Goal: Task Accomplishment & Management: Use online tool/utility

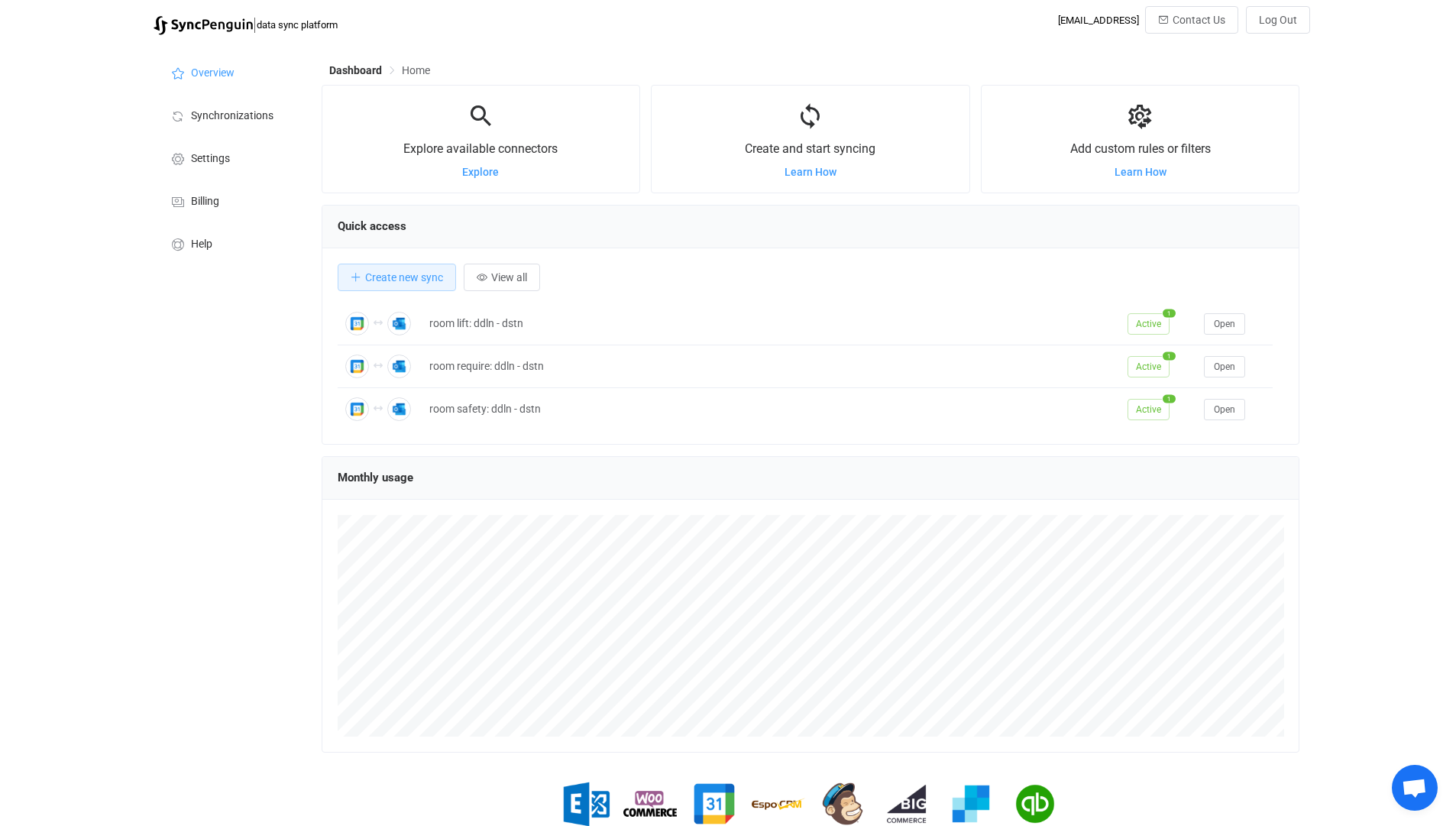
scroll to position [297, 978]
click at [256, 127] on li "Synchronizations" at bounding box center [229, 115] width 153 height 43
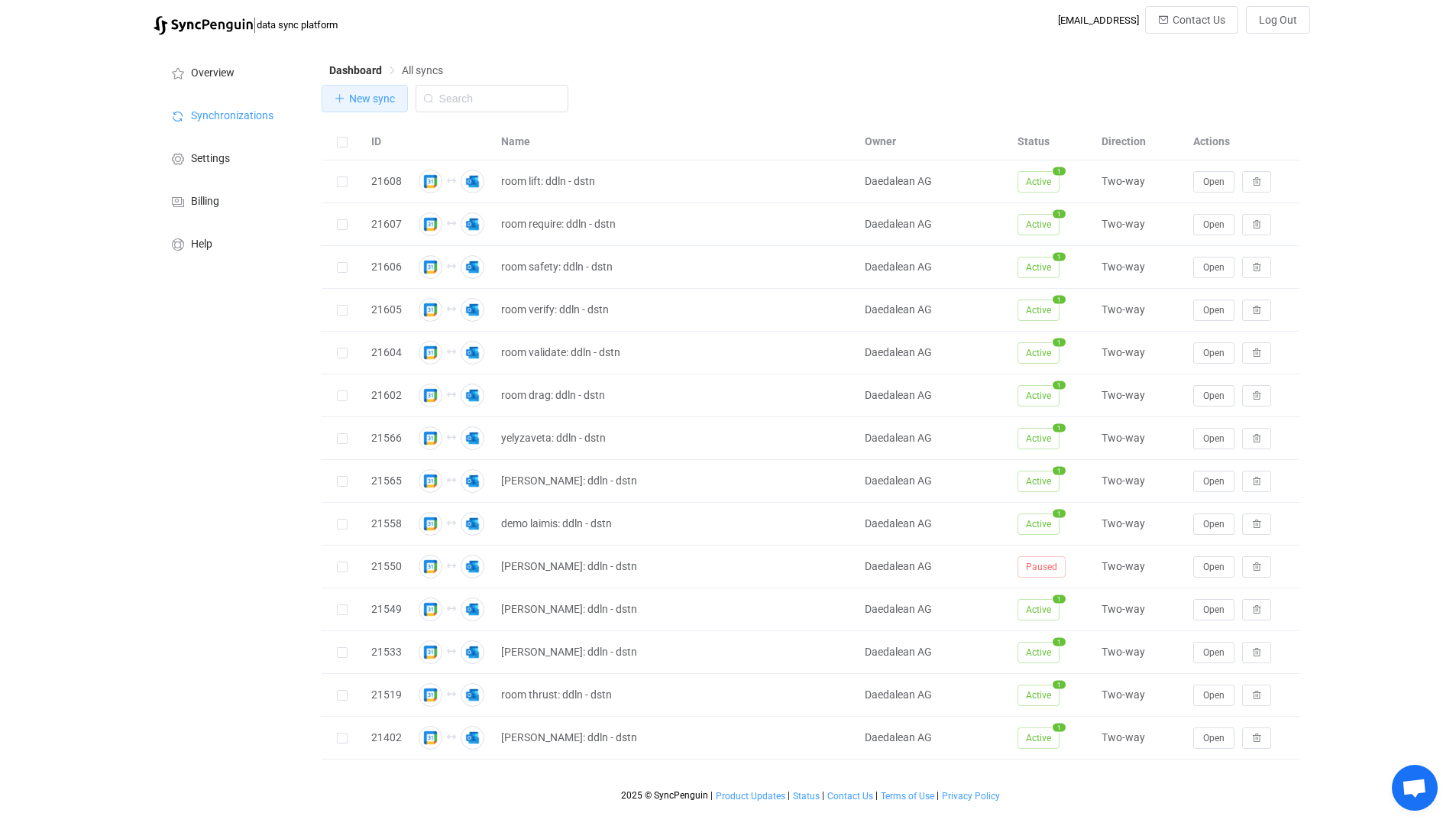
click at [380, 105] on span "New sync" at bounding box center [372, 98] width 46 height 12
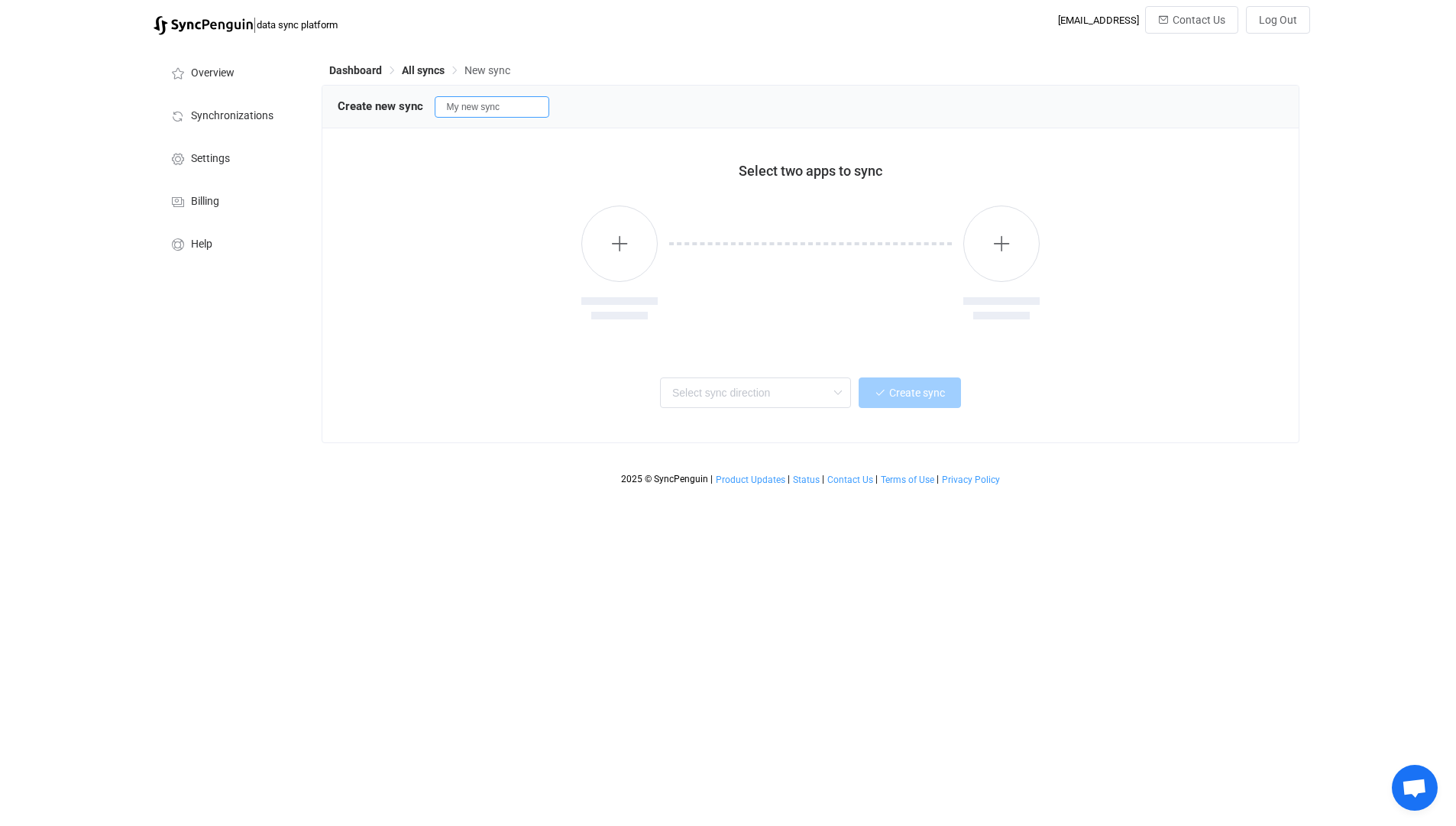
click at [527, 102] on input "My new sync" at bounding box center [492, 107] width 114 height 22
type input "mira: ddln - dstn"
click at [565, 266] on div at bounding box center [811, 264] width 947 height 156
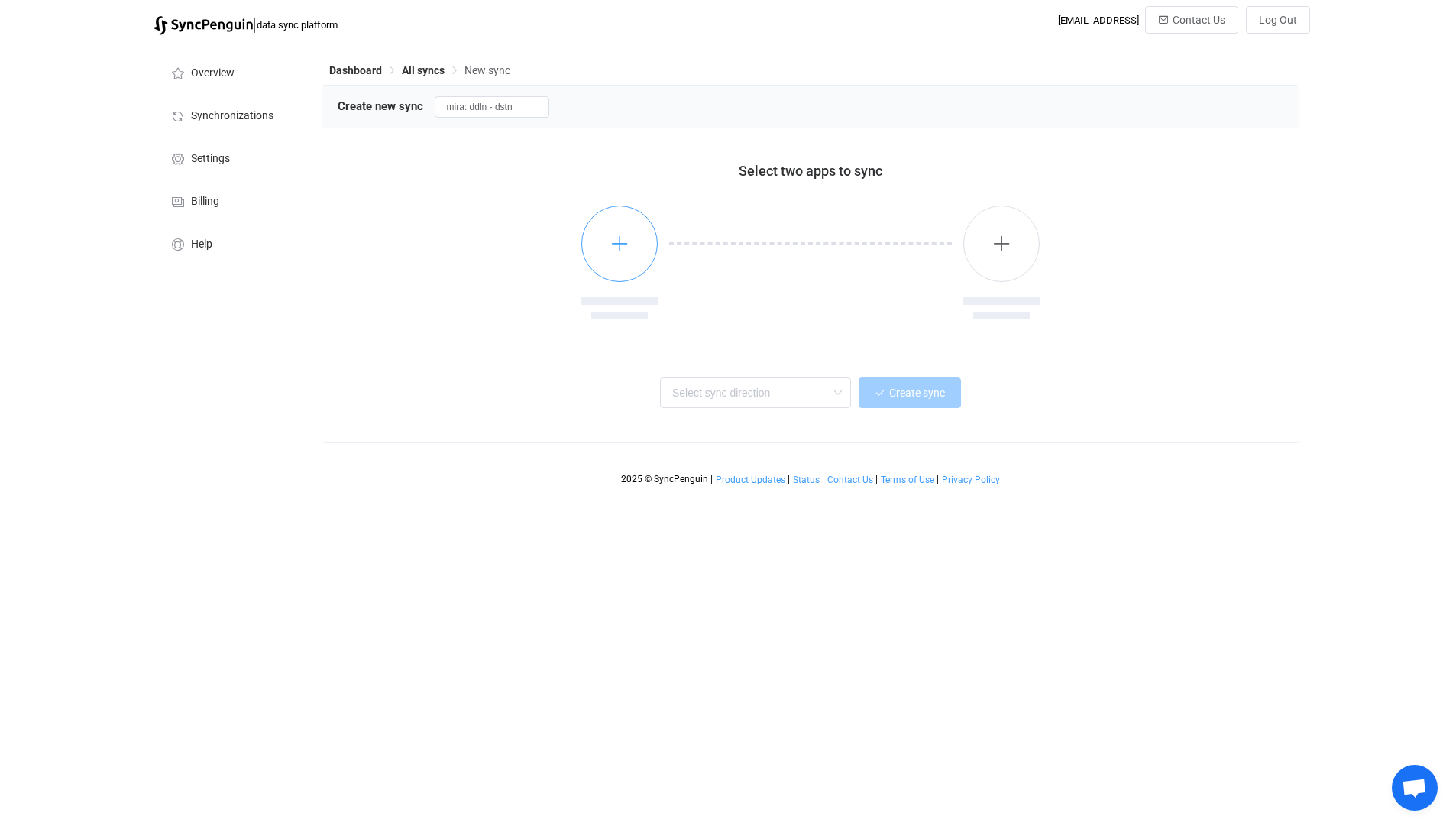
click at [629, 243] on button "button" at bounding box center [620, 244] width 77 height 77
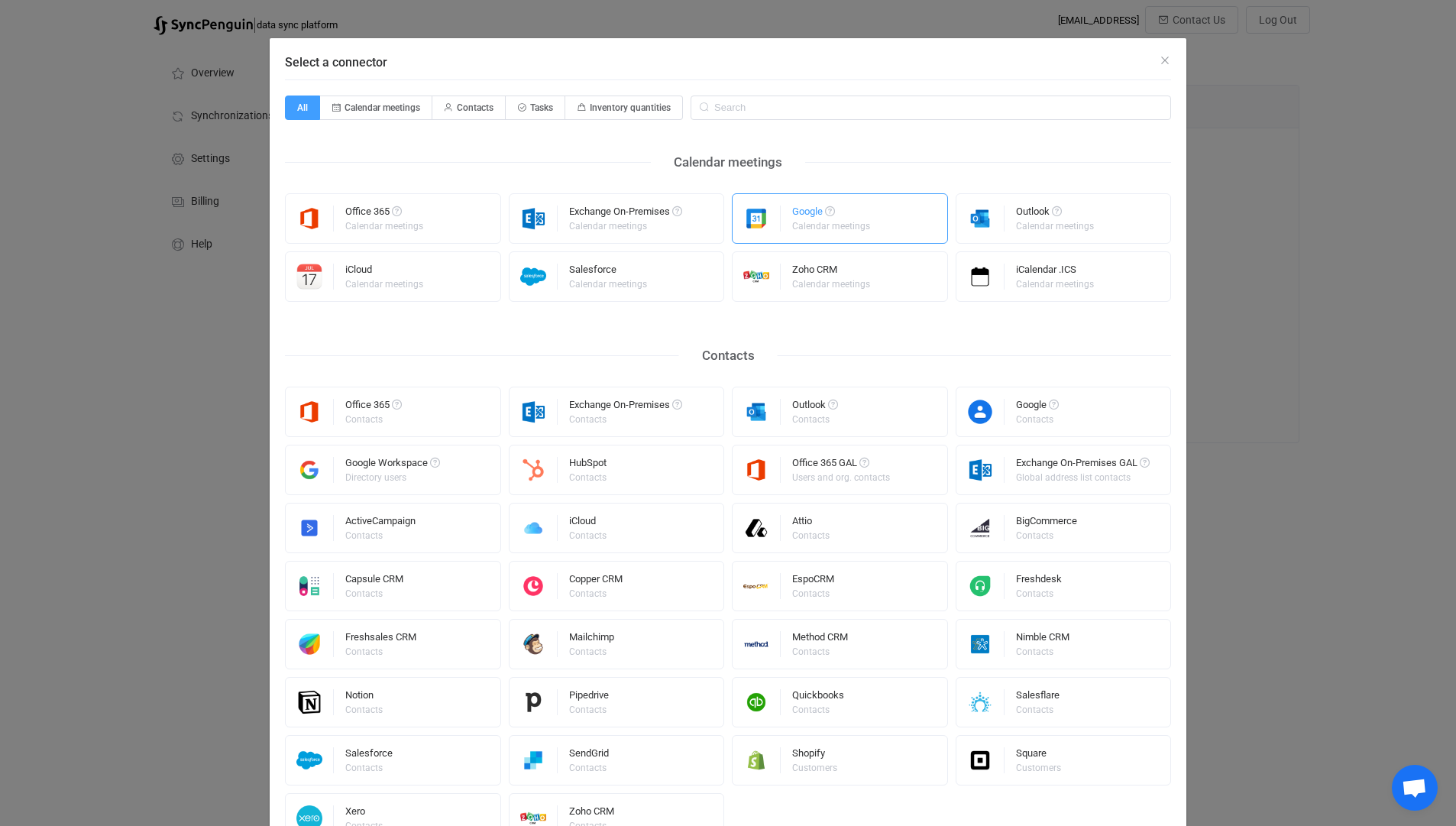
click at [820, 215] on div "Google" at bounding box center [832, 214] width 81 height 15
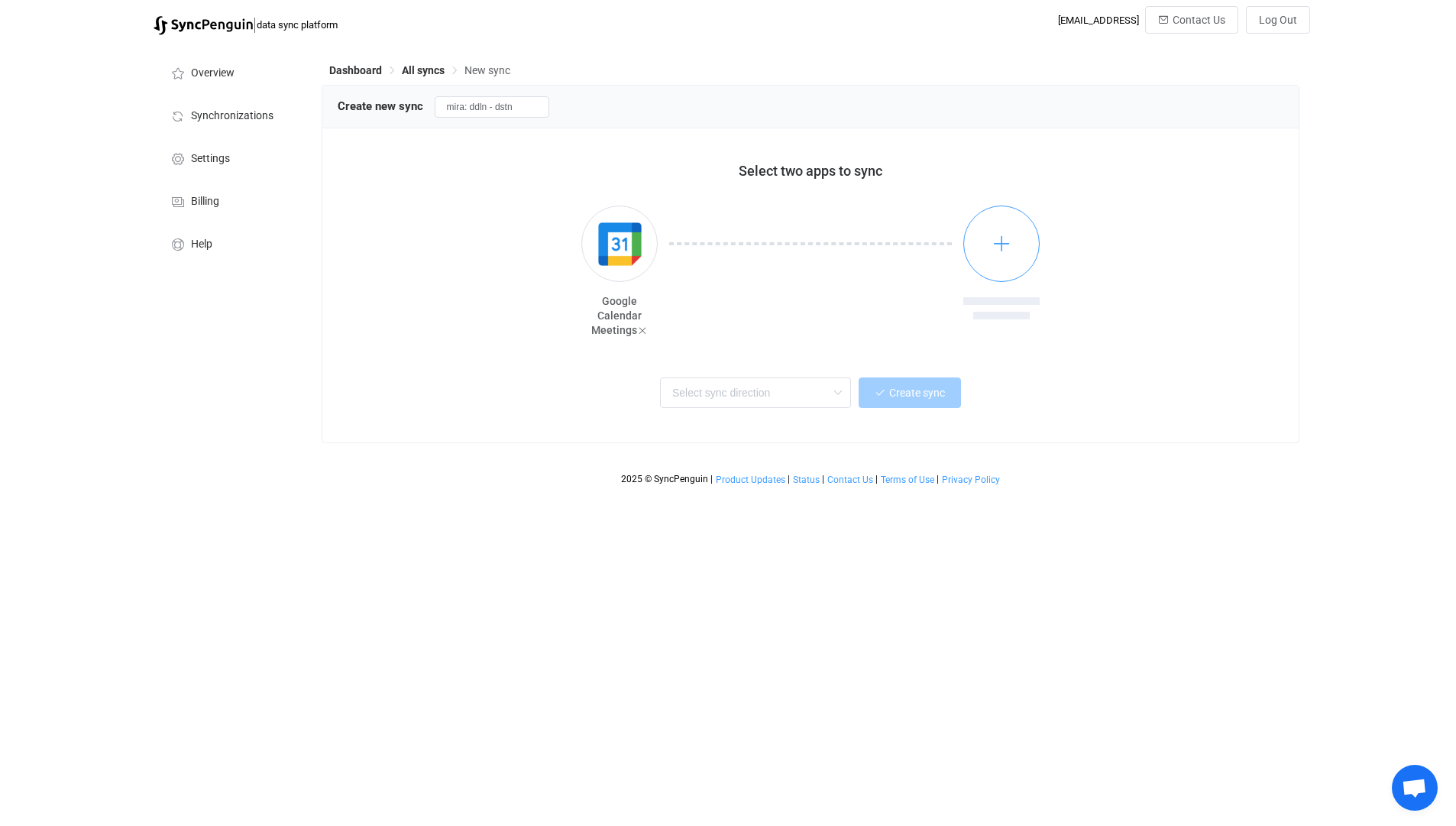
click at [999, 243] on icon "button" at bounding box center [1002, 243] width 19 height 19
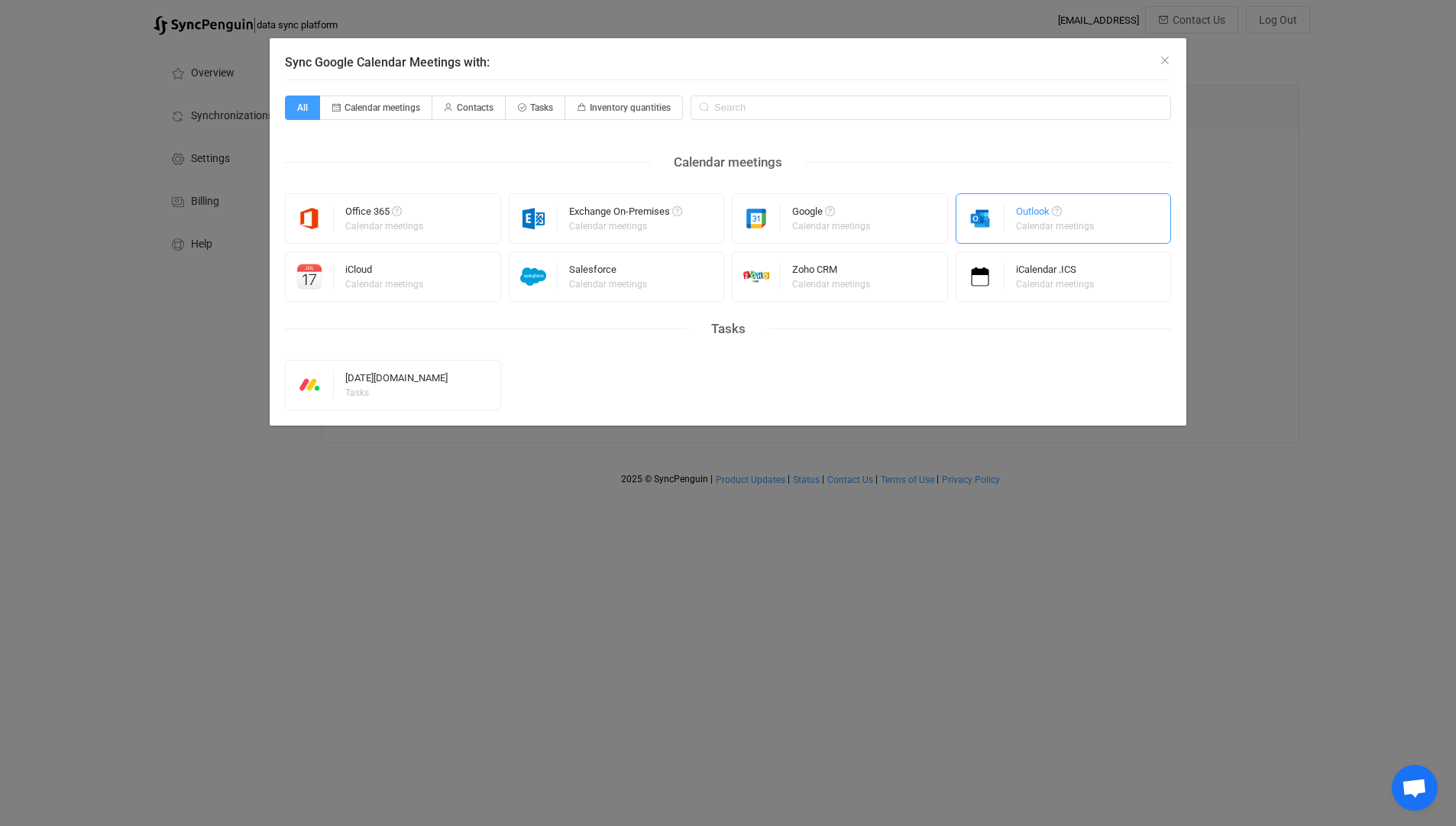
click at [1032, 222] on div "Calendar meetings" at bounding box center [1054, 227] width 78 height 9
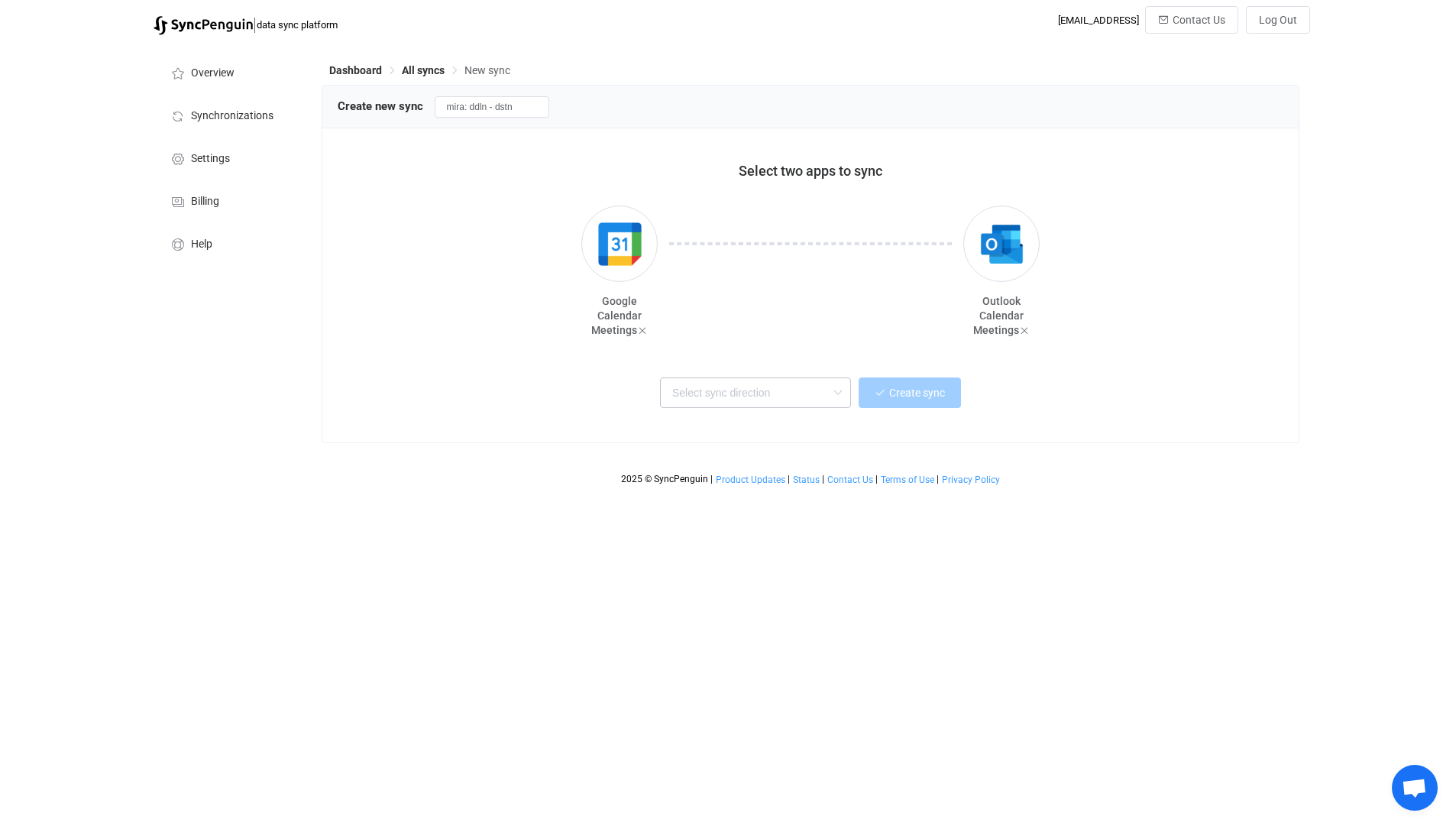
click at [832, 383] on icon at bounding box center [838, 392] width 19 height 31
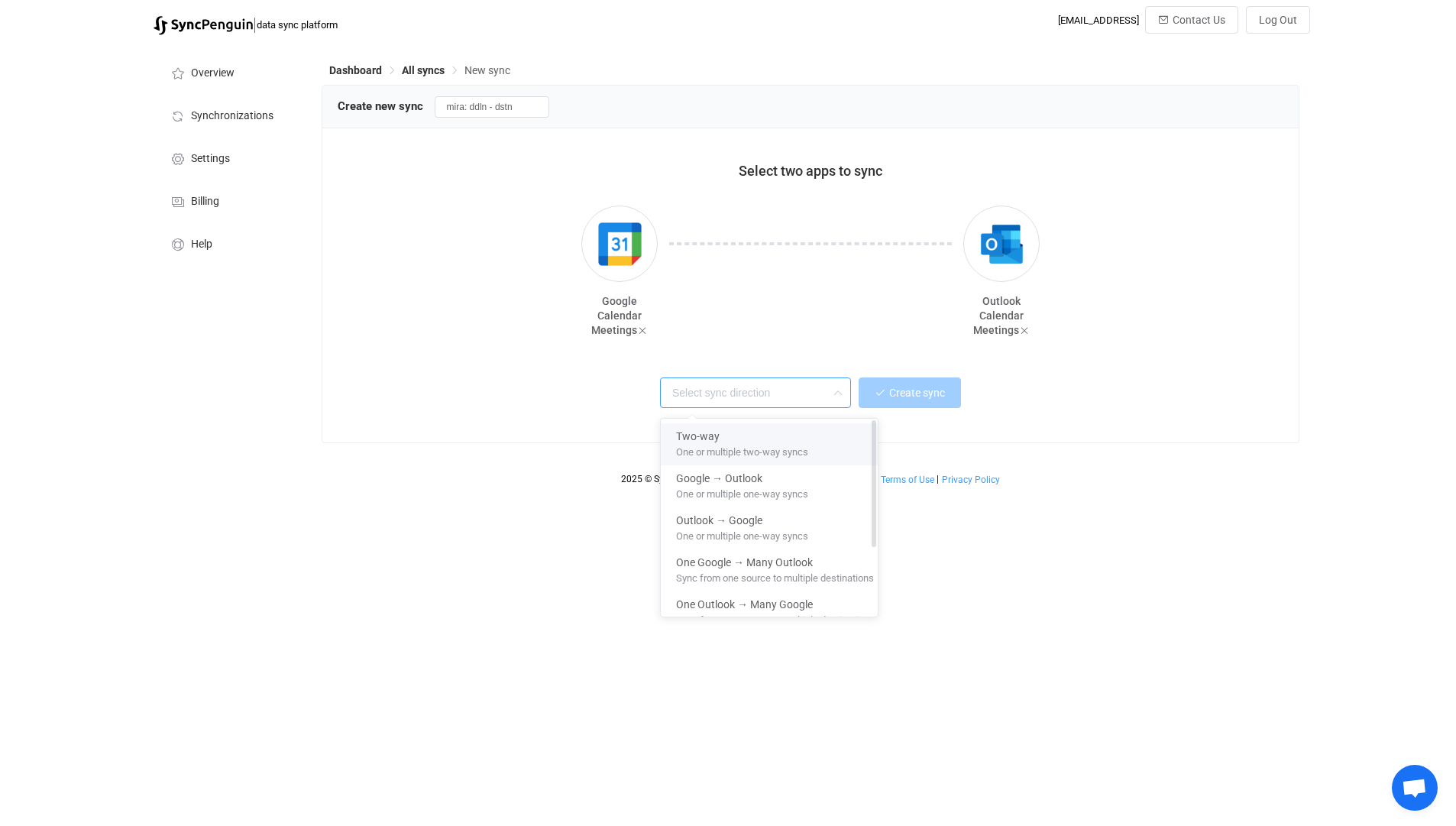
click at [775, 436] on div "Two-way" at bounding box center [774, 434] width 198 height 21
type input "Two-way"
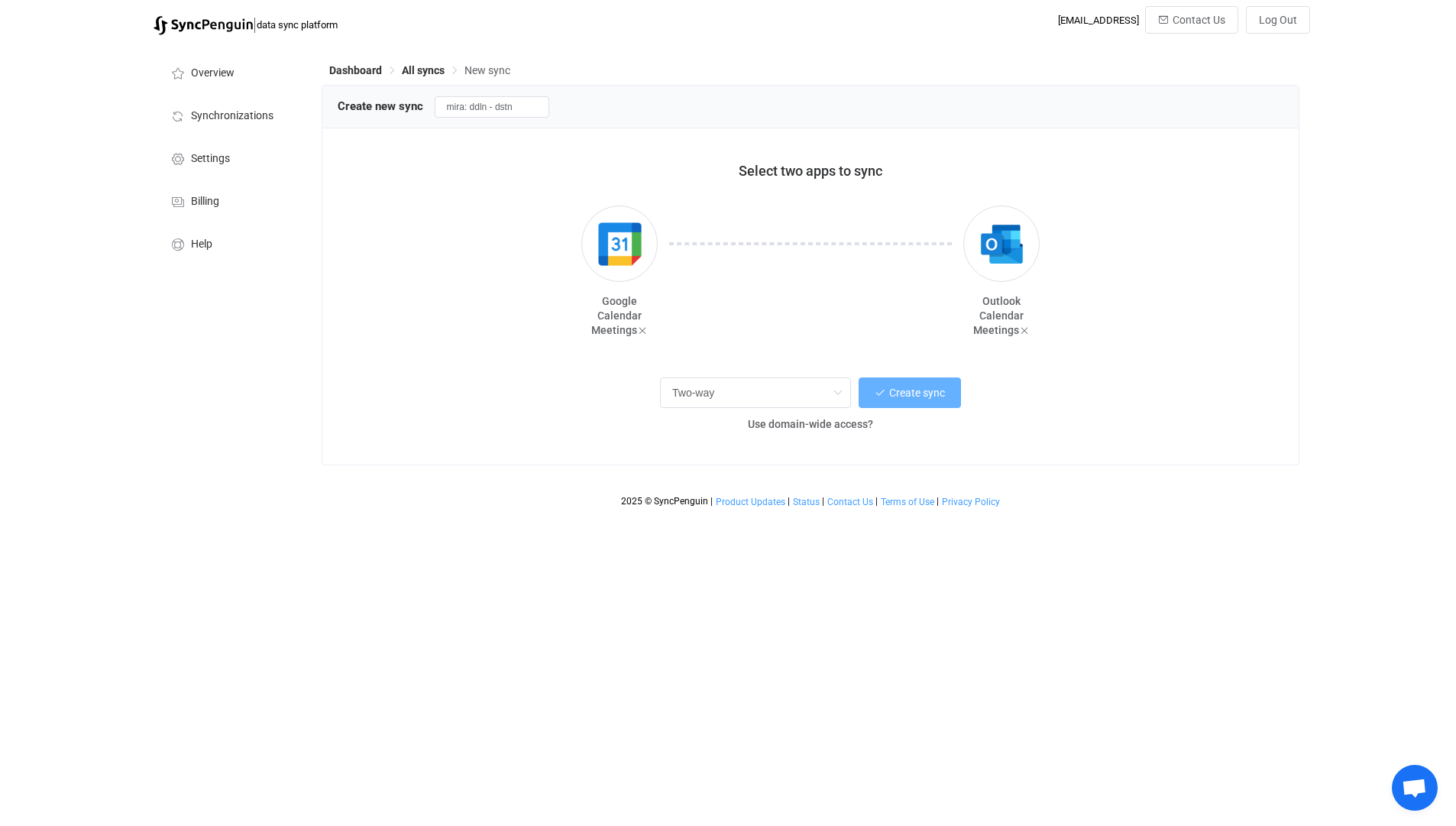
click at [871, 402] on button "Create sync" at bounding box center [909, 392] width 102 height 31
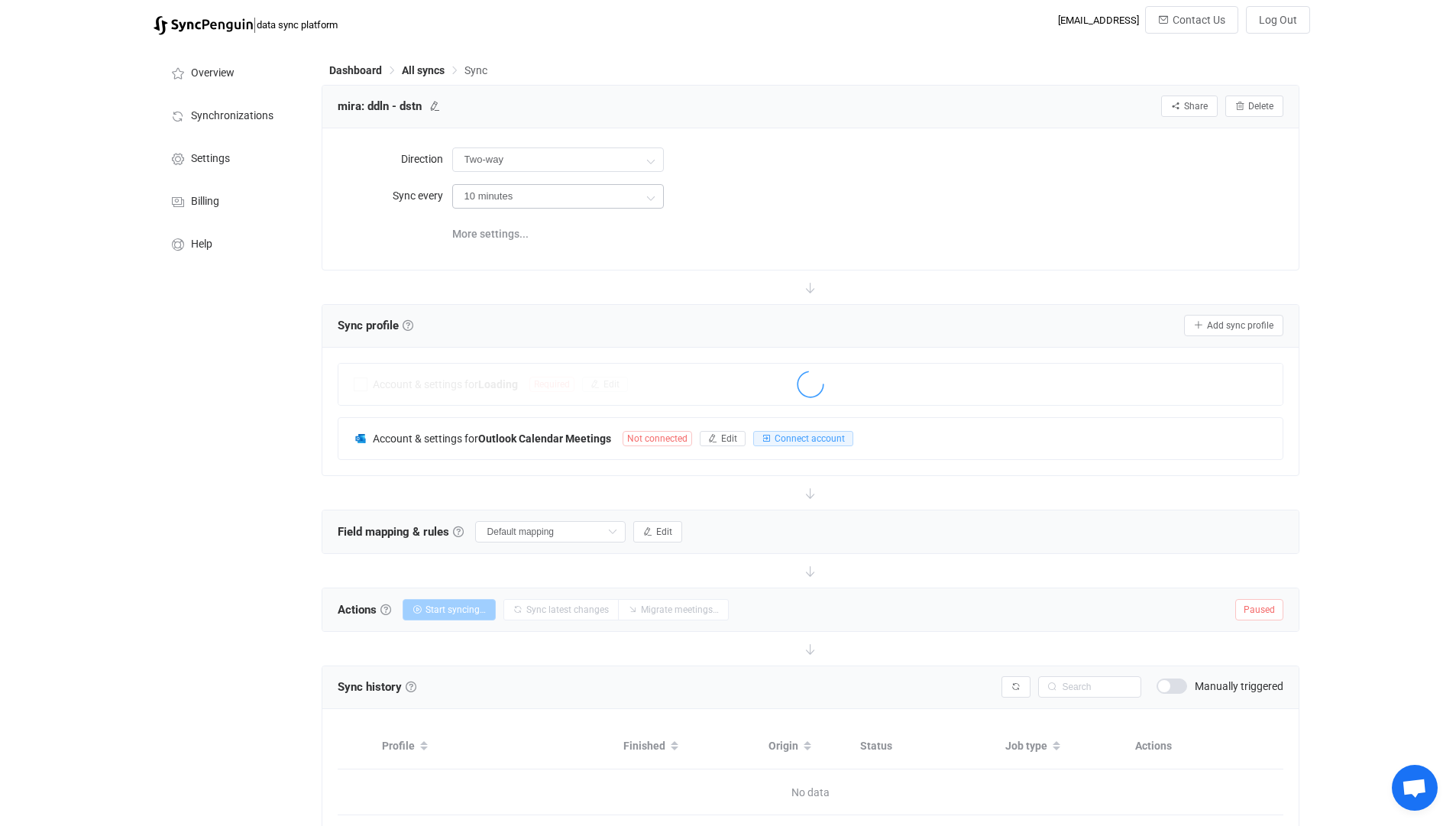
click at [643, 197] on icon at bounding box center [651, 197] width 19 height 31
click at [542, 374] on li "12 hours" at bounding box center [564, 387] width 222 height 26
type input "12 hours"
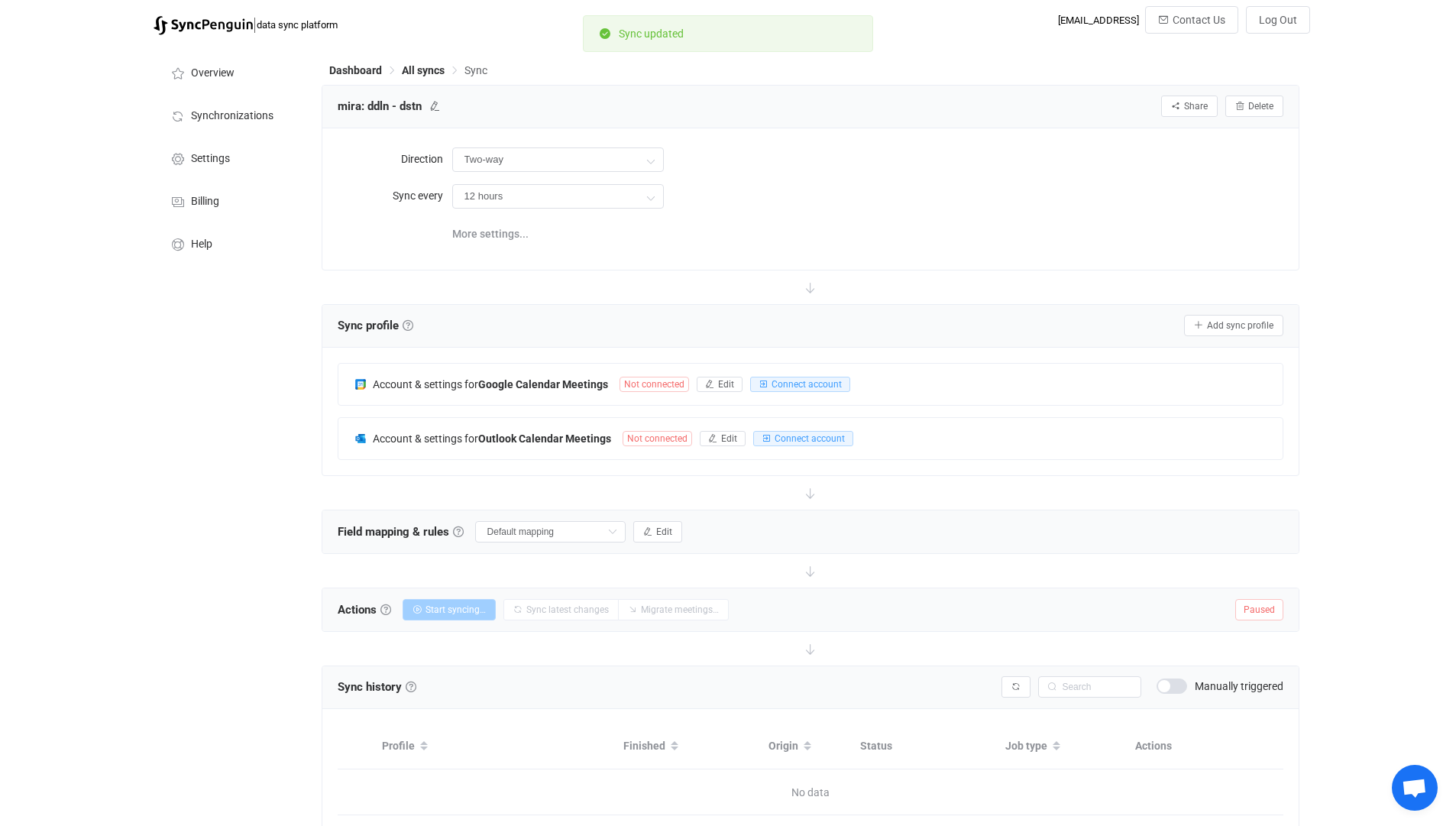
click at [768, 194] on div "12 hours" at bounding box center [868, 196] width 832 height 31
click at [720, 381] on span "Edit" at bounding box center [726, 384] width 16 height 10
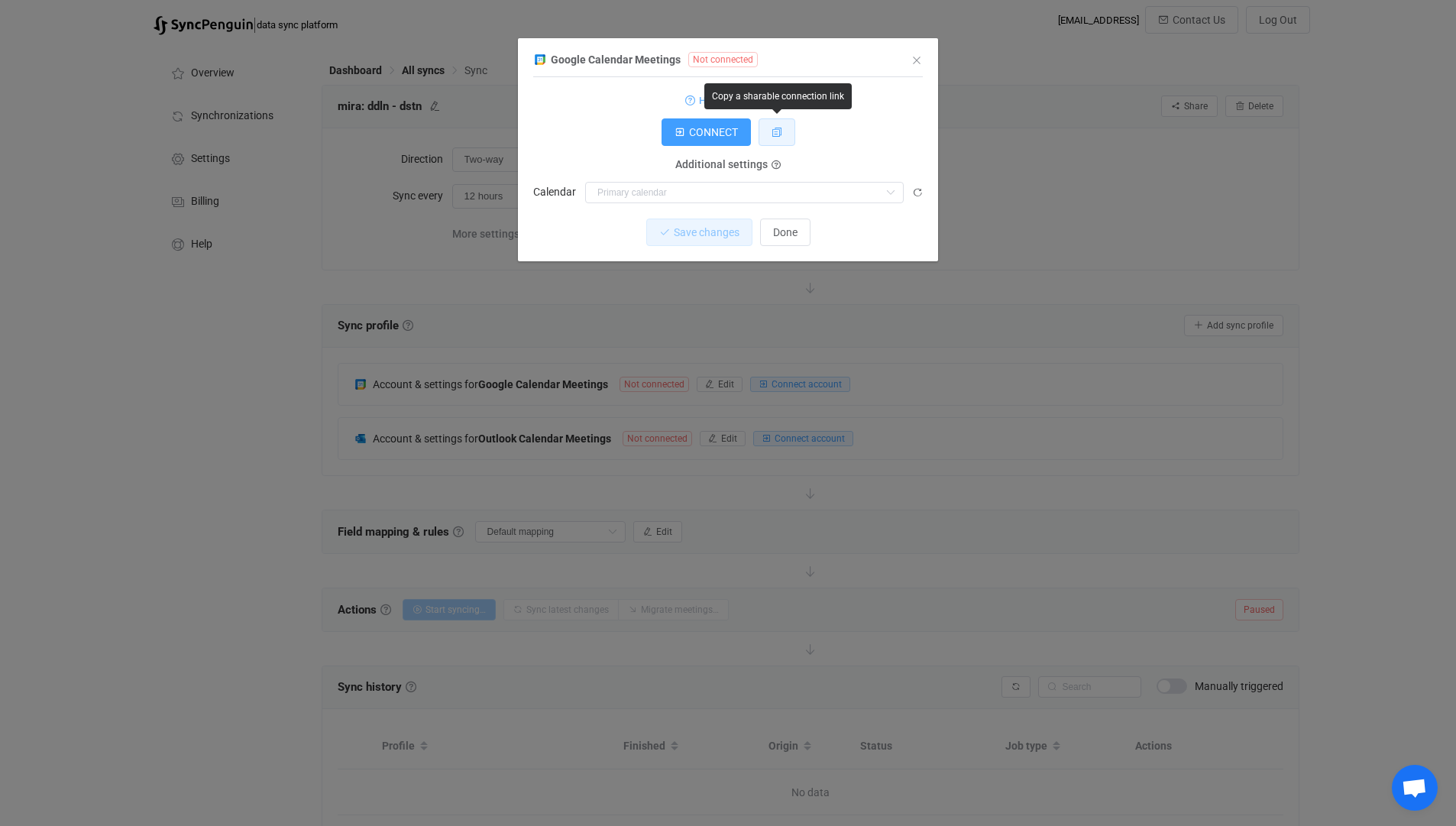
click at [779, 139] on button "dialog" at bounding box center [776, 131] width 37 height 27
click at [787, 234] on span "Done" at bounding box center [786, 232] width 24 height 12
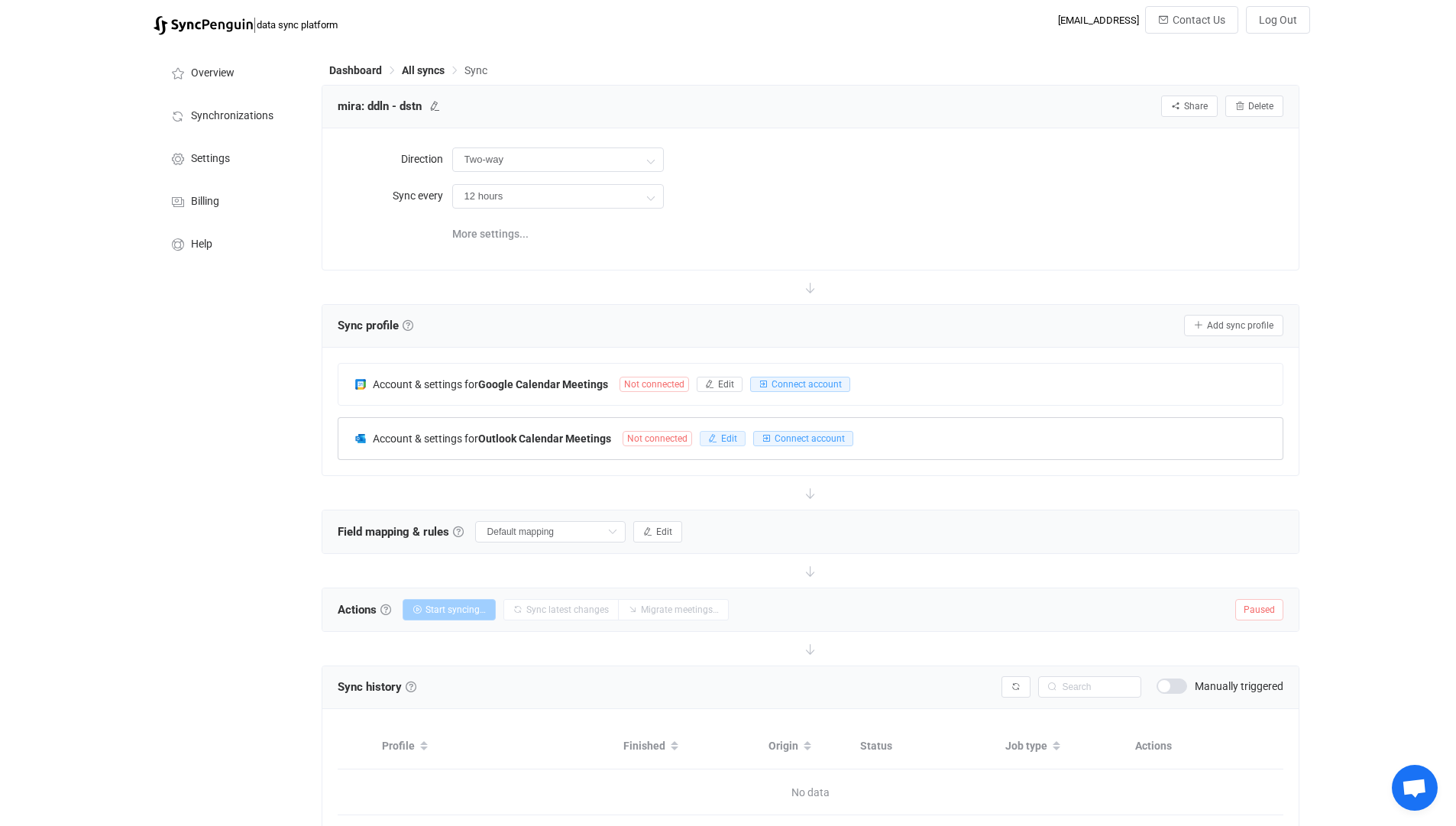
click at [724, 439] on span "Edit" at bounding box center [728, 438] width 16 height 10
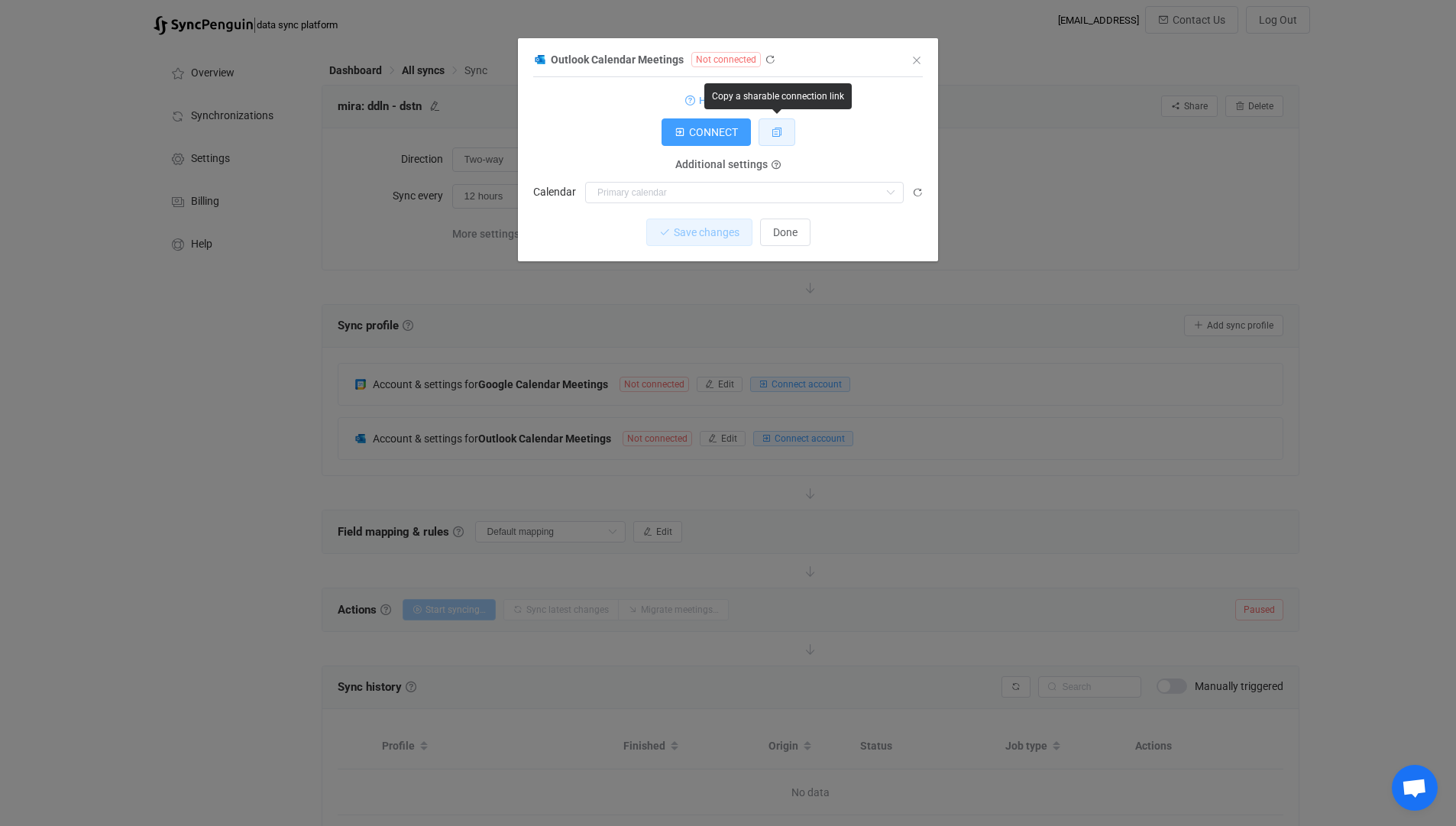
click at [781, 137] on icon "dialog" at bounding box center [776, 131] width 10 height 10
click at [766, 61] on icon "dialog" at bounding box center [770, 59] width 10 height 10
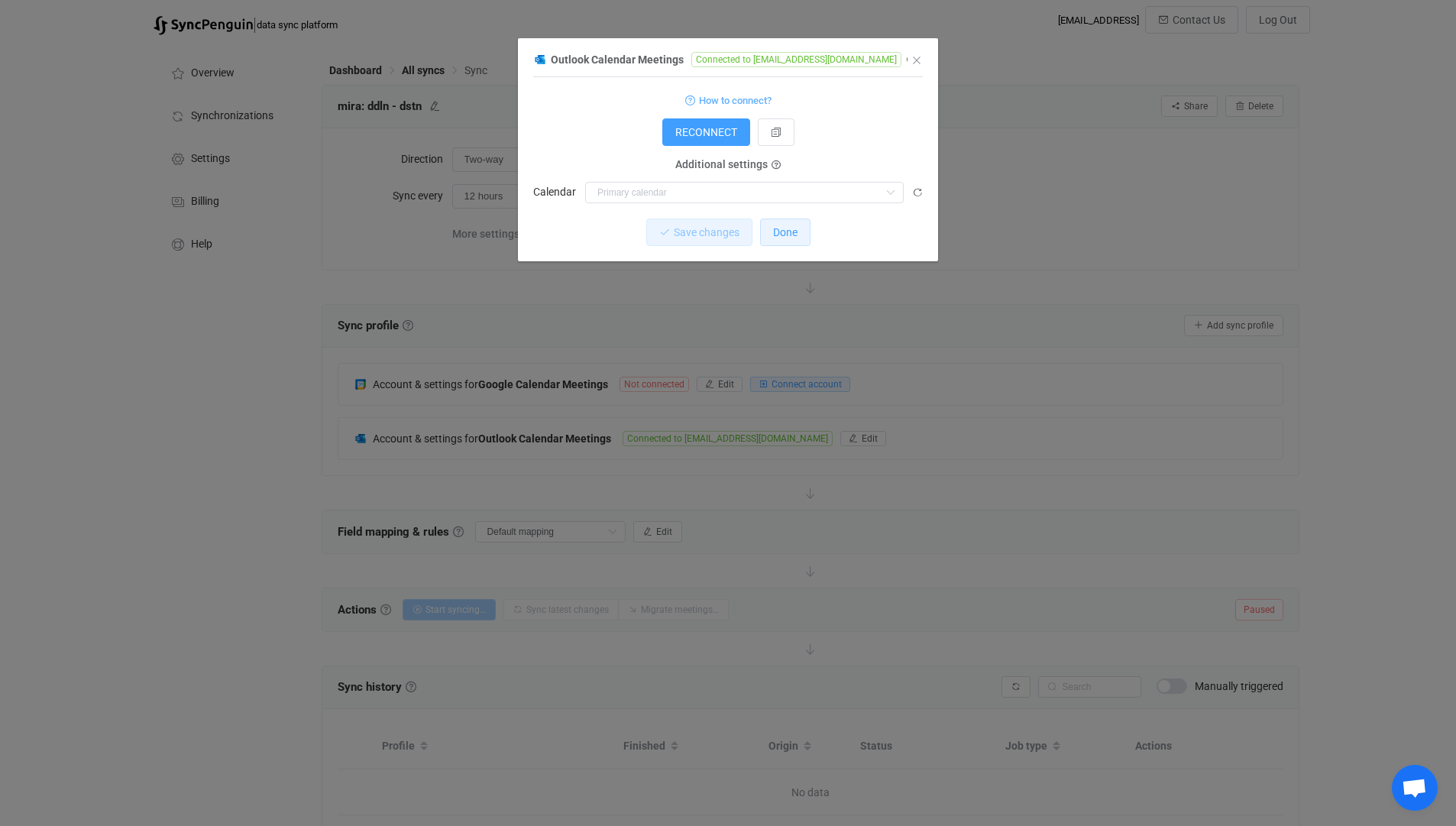
click at [787, 233] on span "Done" at bounding box center [786, 232] width 24 height 12
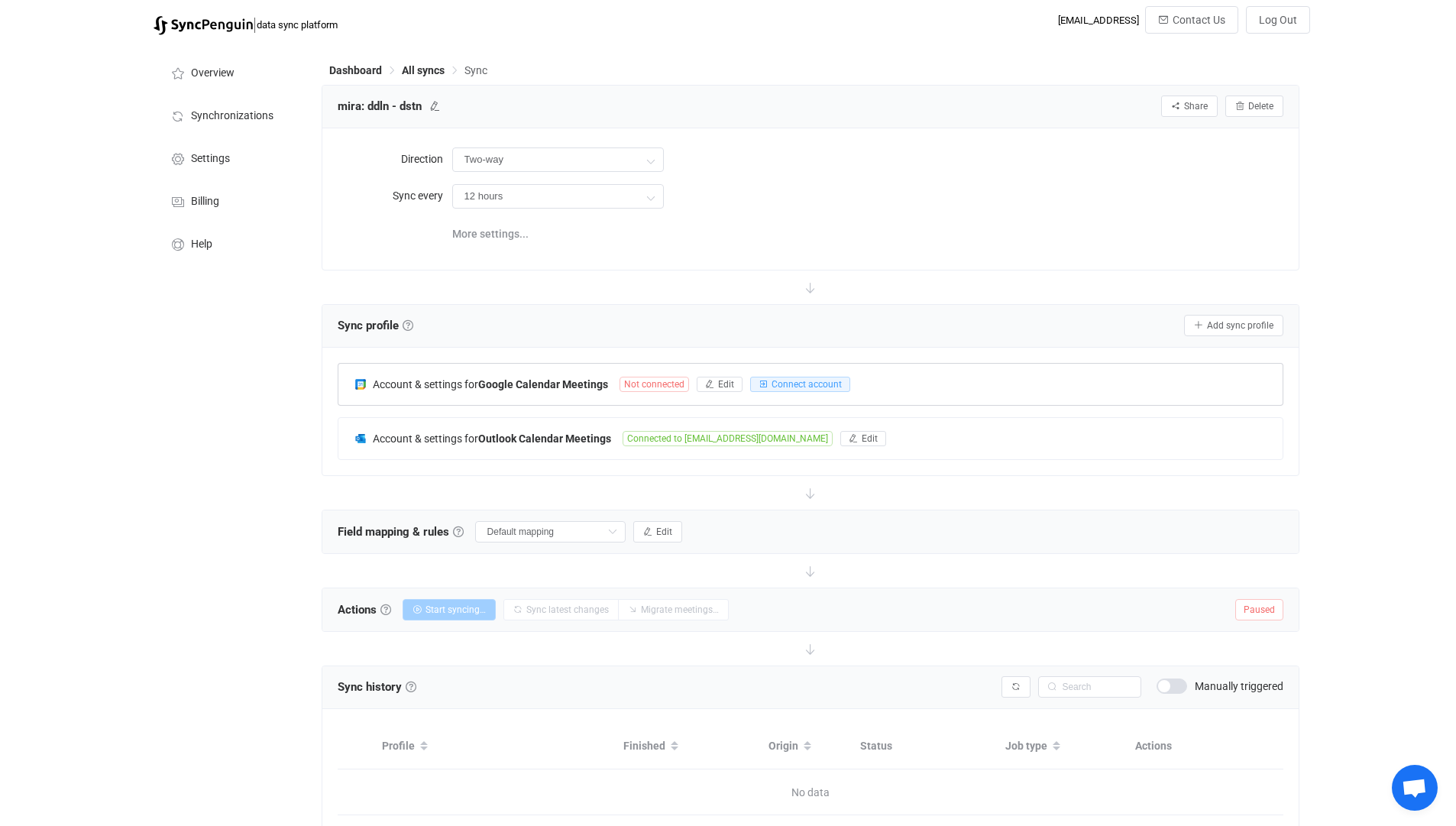
click at [878, 378] on div "Account & settings for Google Calendar Meetings Not connected Edit Connect acco…" at bounding box center [810, 384] width 945 height 41
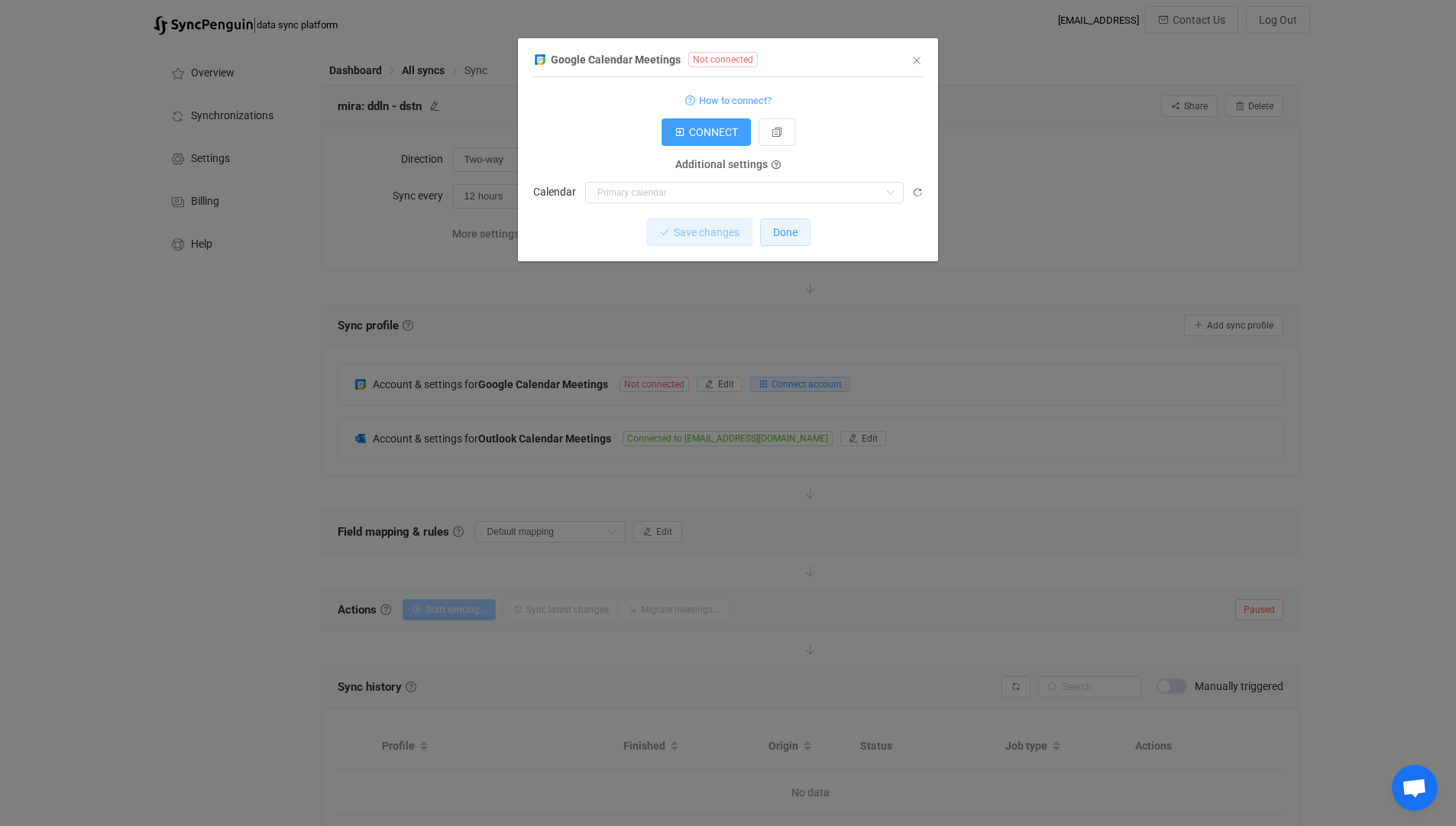
click at [783, 243] on button "Done" at bounding box center [786, 231] width 51 height 27
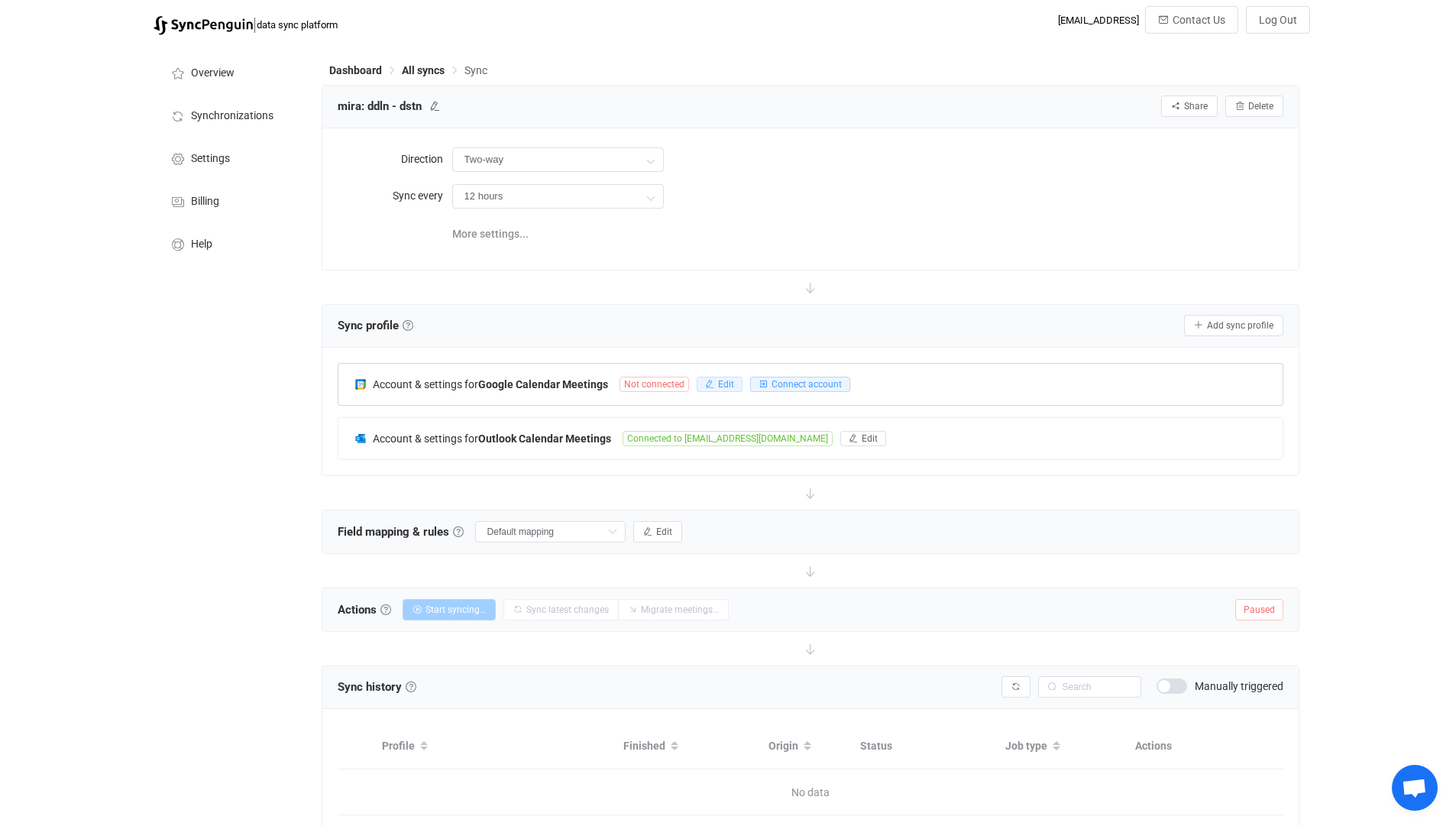
click at [725, 384] on span "Edit" at bounding box center [726, 384] width 16 height 10
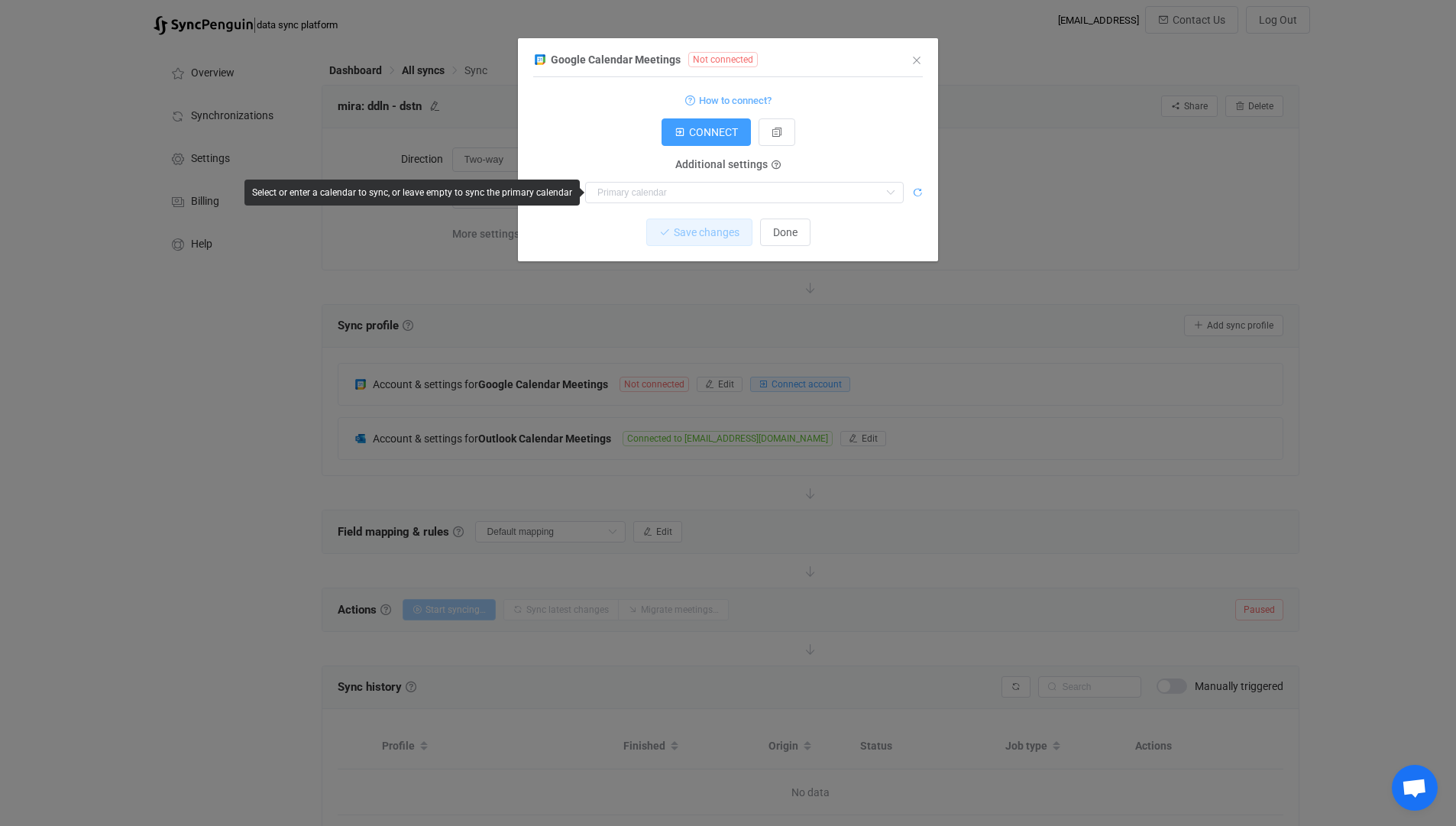
click at [916, 189] on icon "dialog" at bounding box center [917, 192] width 10 height 10
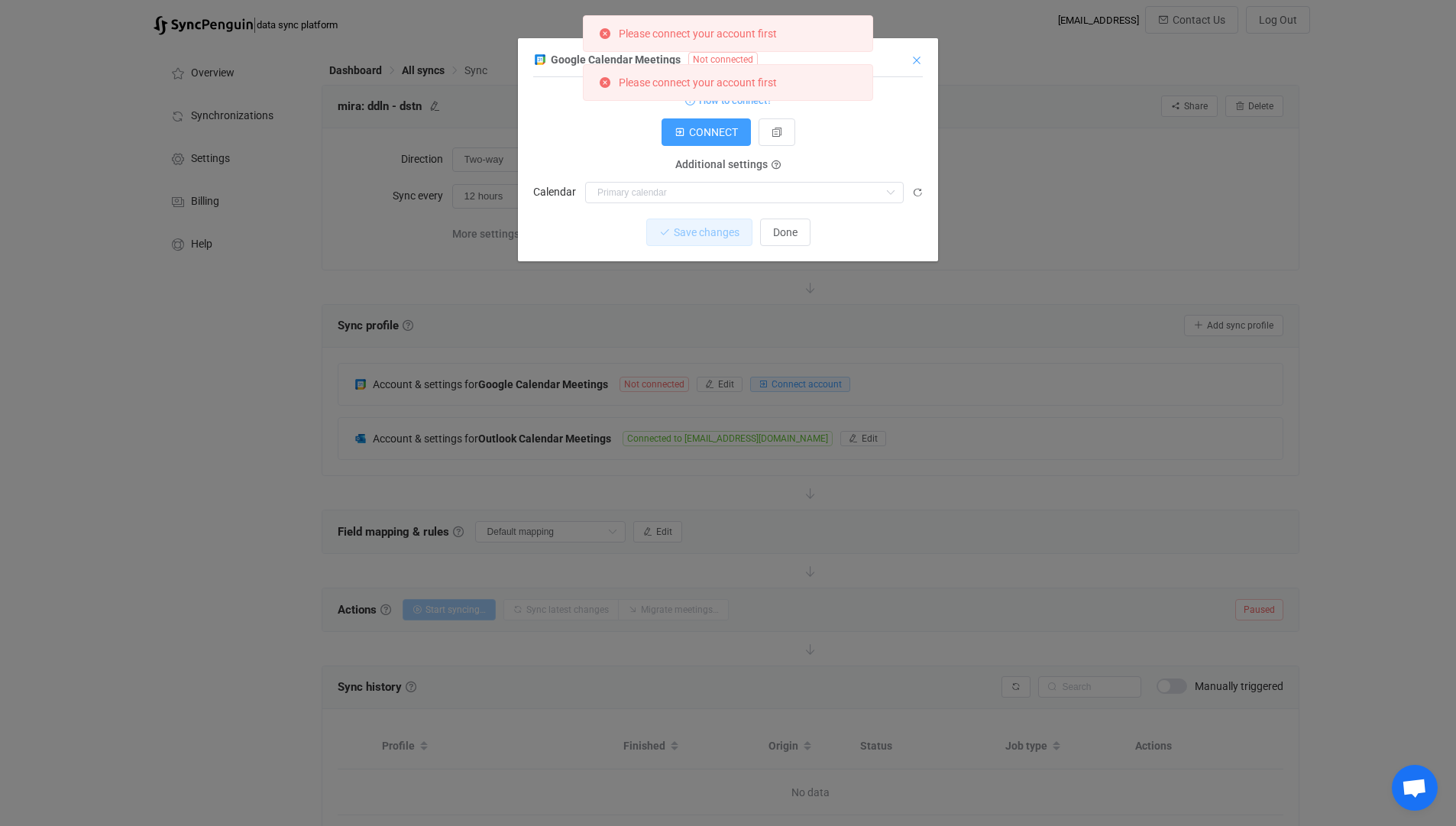
click at [919, 55] on icon "Close" at bounding box center [917, 60] width 12 height 12
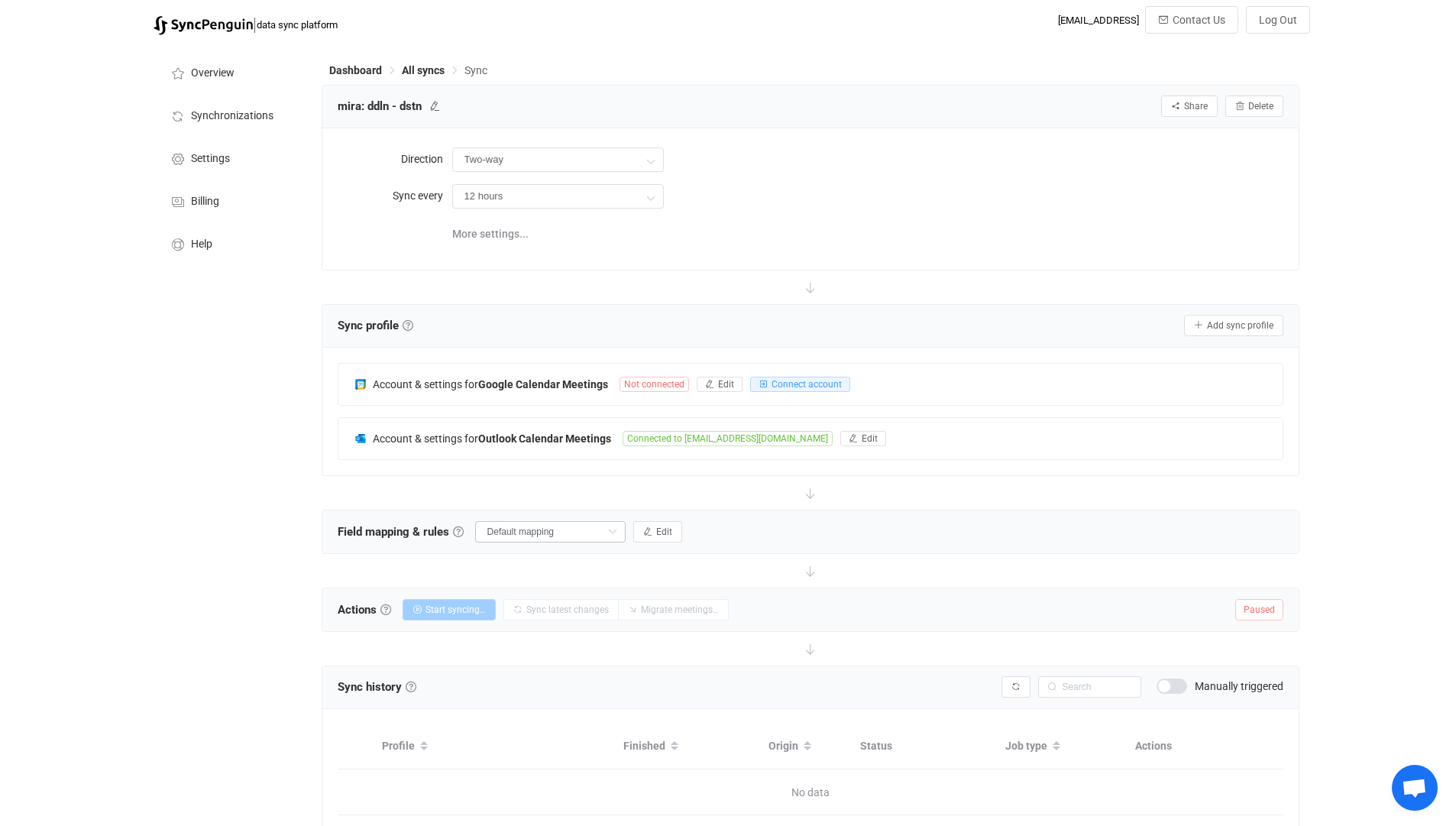
click at [612, 527] on icon at bounding box center [612, 532] width 19 height 22
click at [721, 529] on div "Field mapping & rules Field mapping & rules By default, all meetings of the con…" at bounding box center [811, 532] width 978 height 43
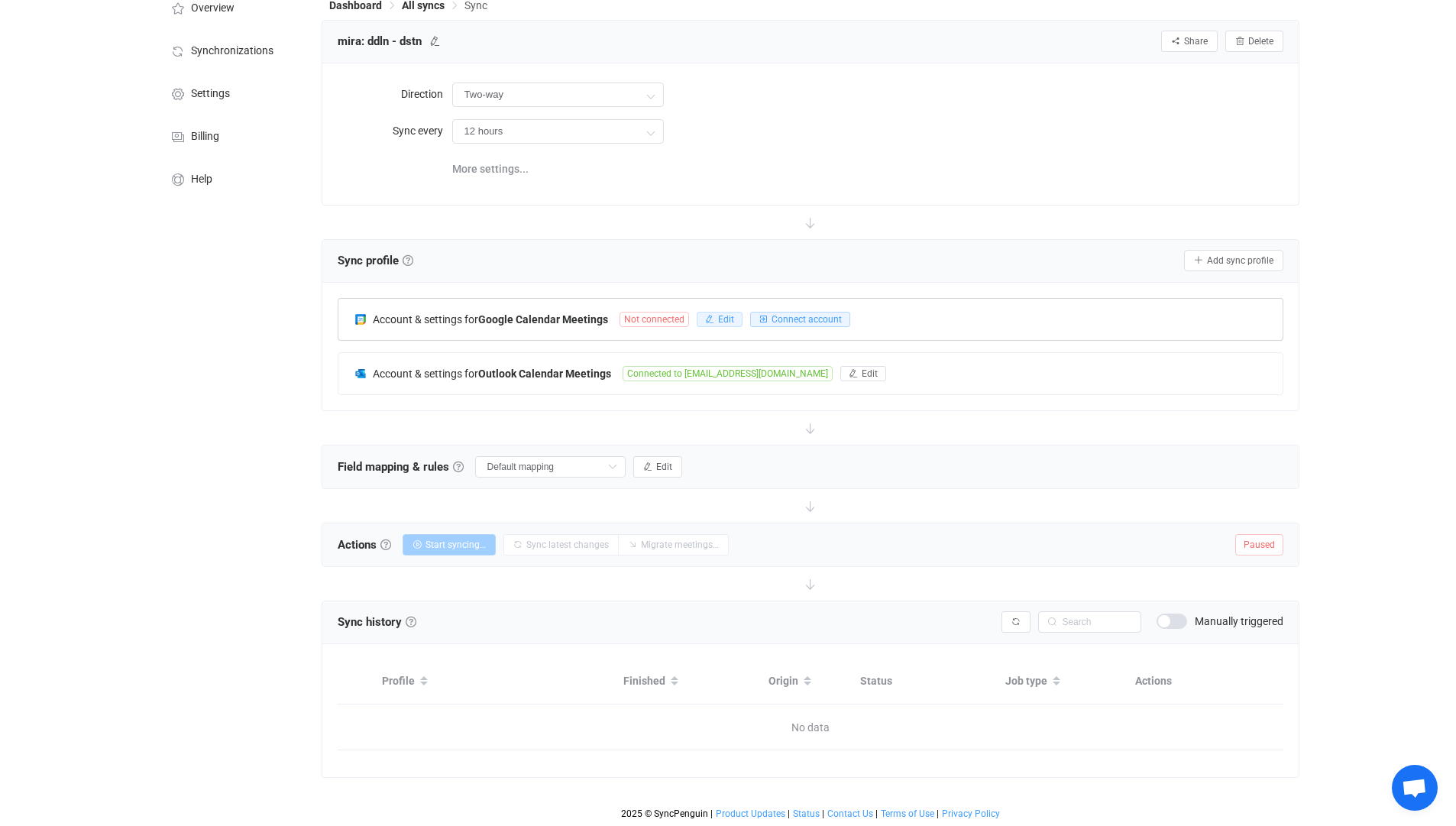
click at [720, 317] on span "Edit" at bounding box center [726, 318] width 16 height 10
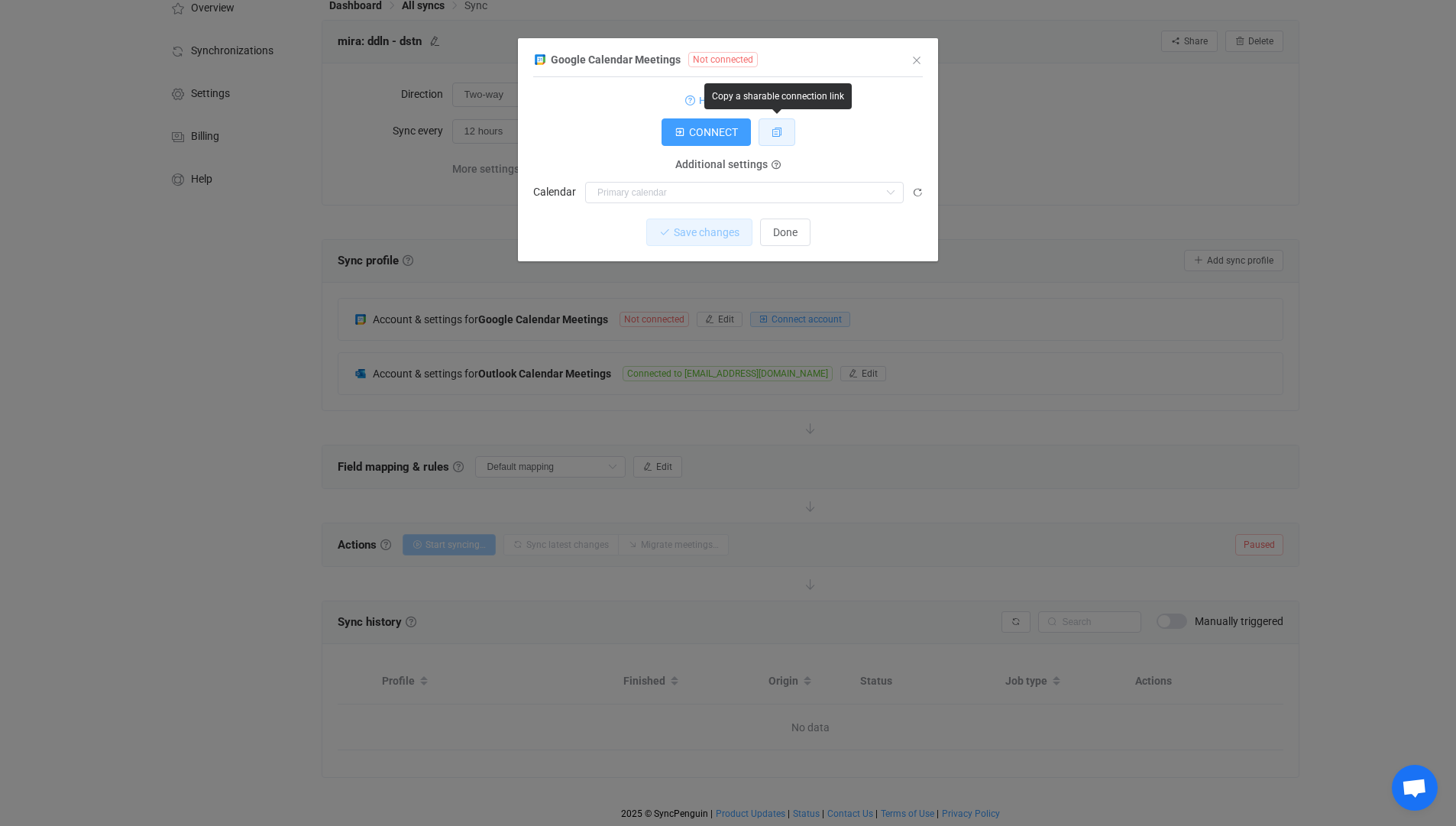
click at [780, 135] on icon "dialog" at bounding box center [776, 131] width 10 height 10
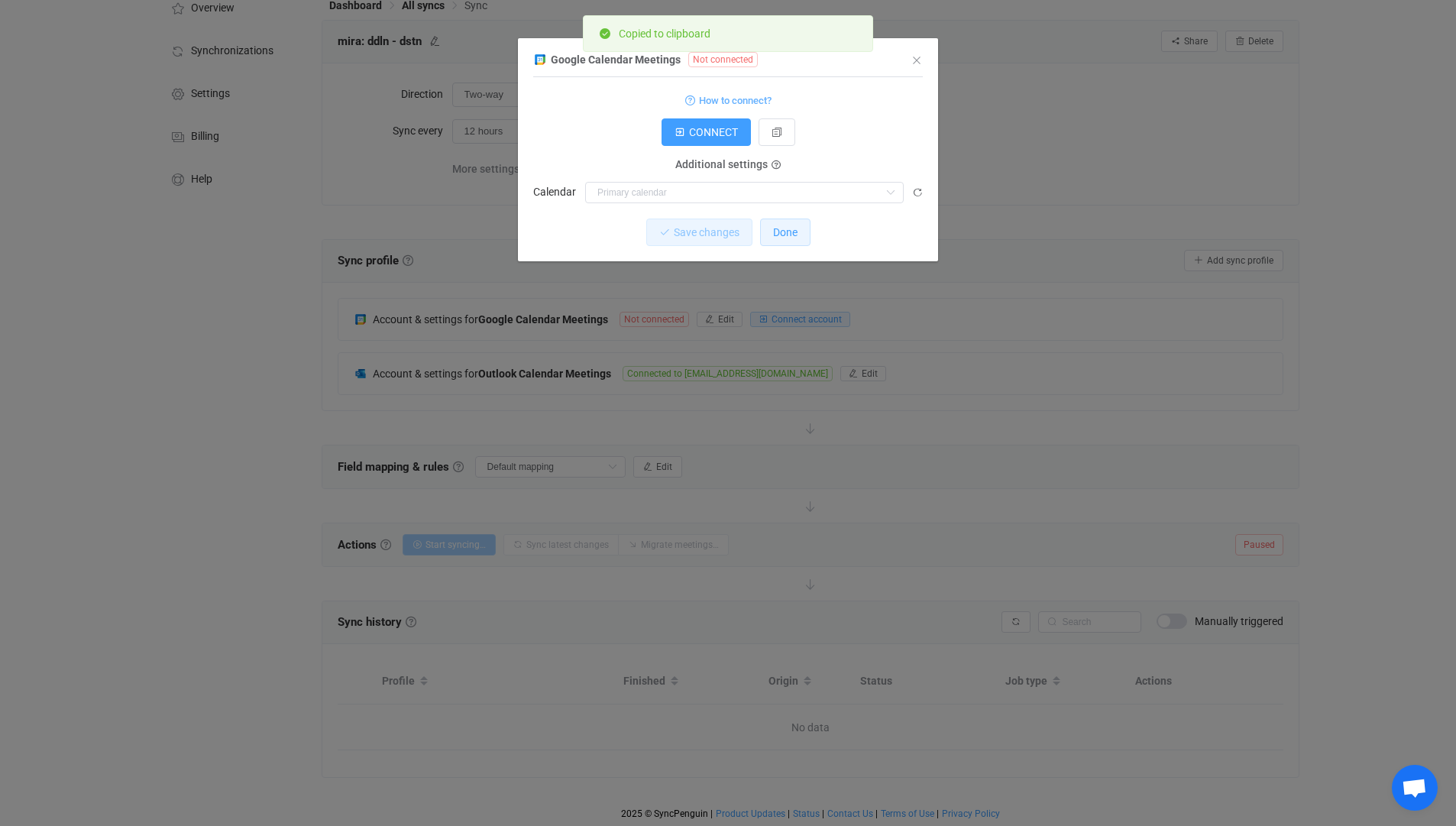
click at [781, 233] on span "Done" at bounding box center [786, 232] width 24 height 12
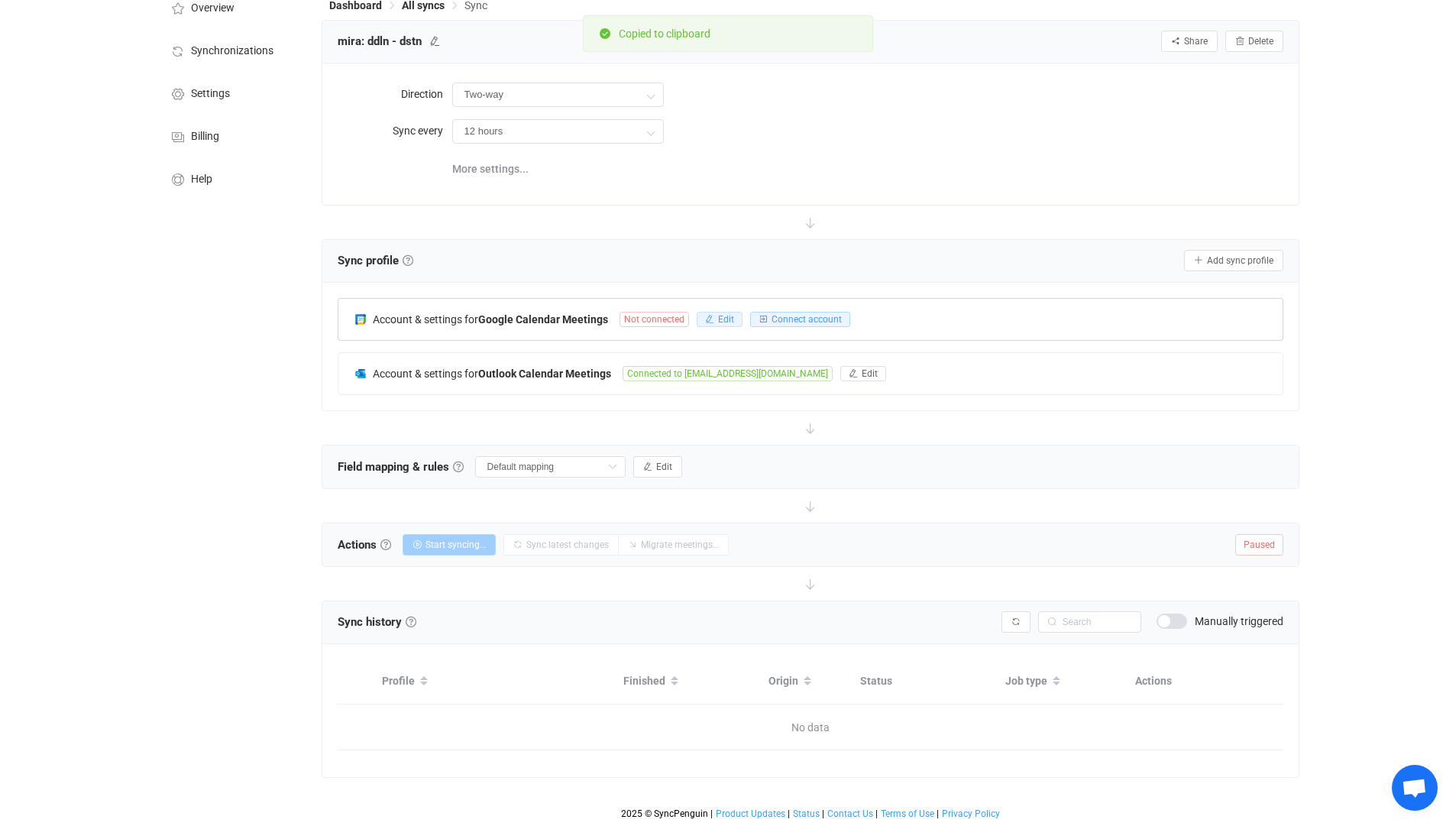
click at [724, 314] on span "Edit" at bounding box center [726, 318] width 16 height 10
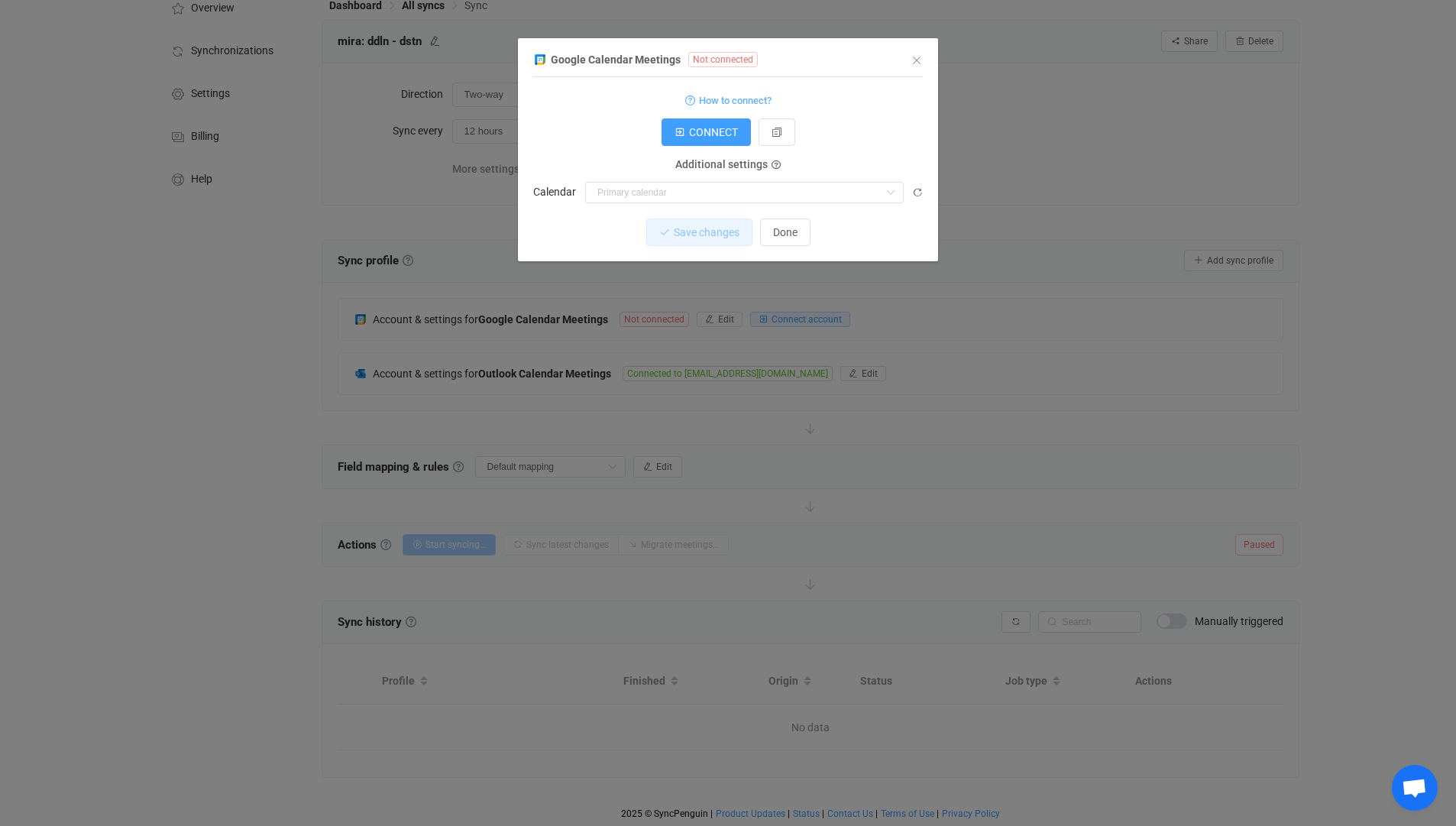
click at [924, 193] on div "Google Calendar Meetings Not connected 1 Standard output: Output saved to the f…" at bounding box center [728, 155] width 420 height 212
click at [916, 192] on icon "dialog" at bounding box center [917, 192] width 10 height 10
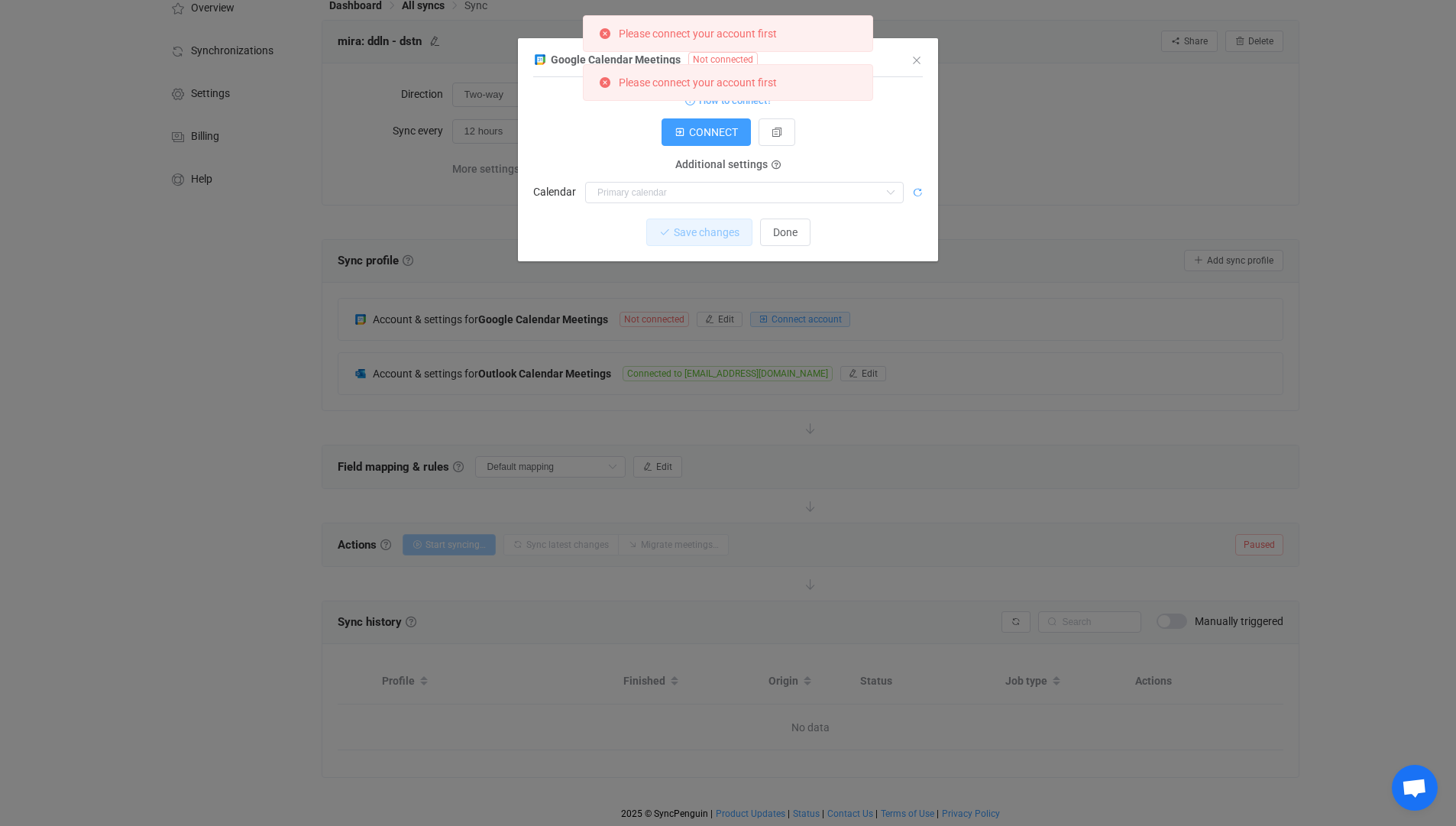
click at [916, 192] on icon "dialog" at bounding box center [917, 192] width 10 height 10
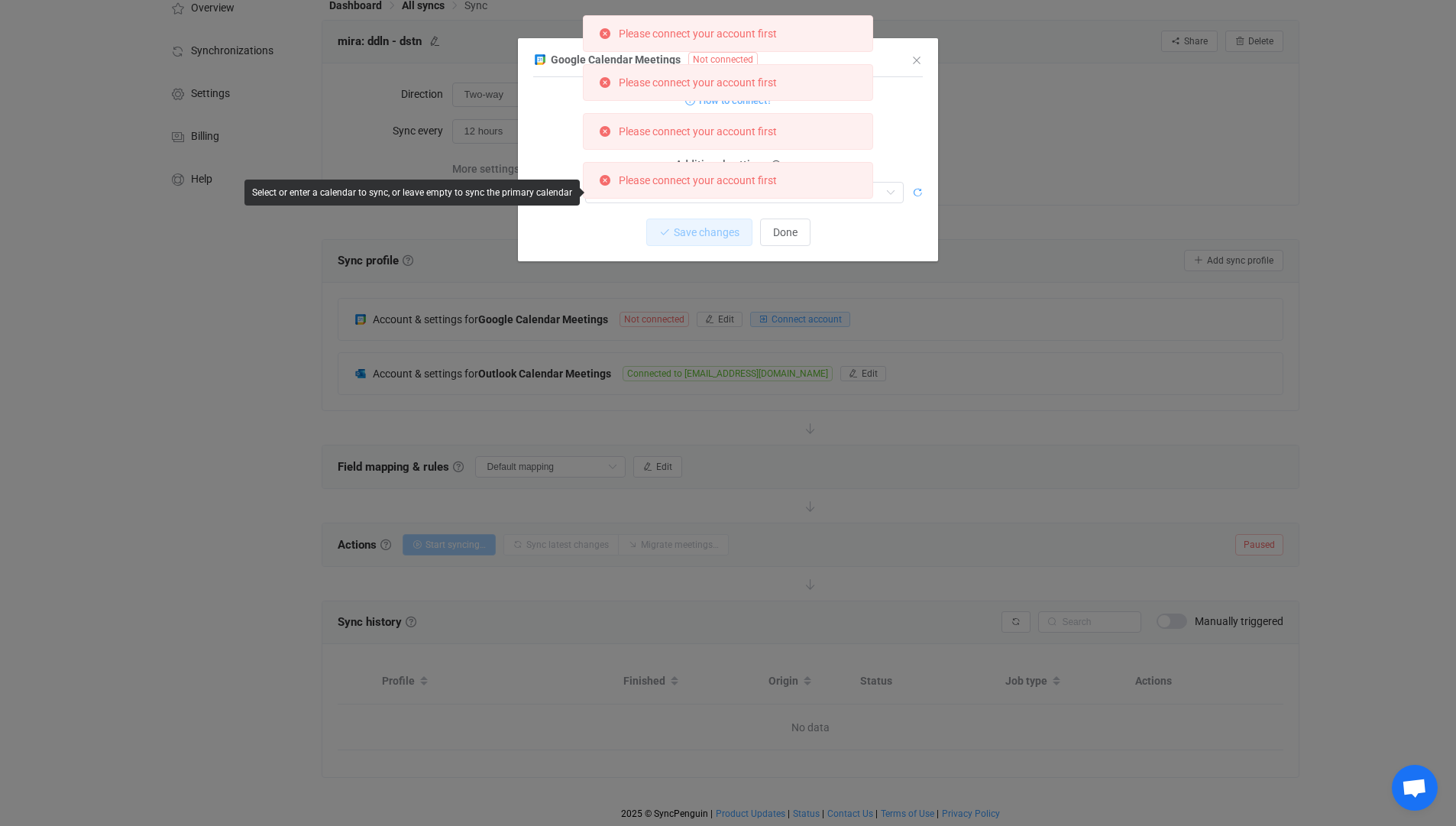
click at [916, 192] on icon "dialog" at bounding box center [917, 192] width 10 height 10
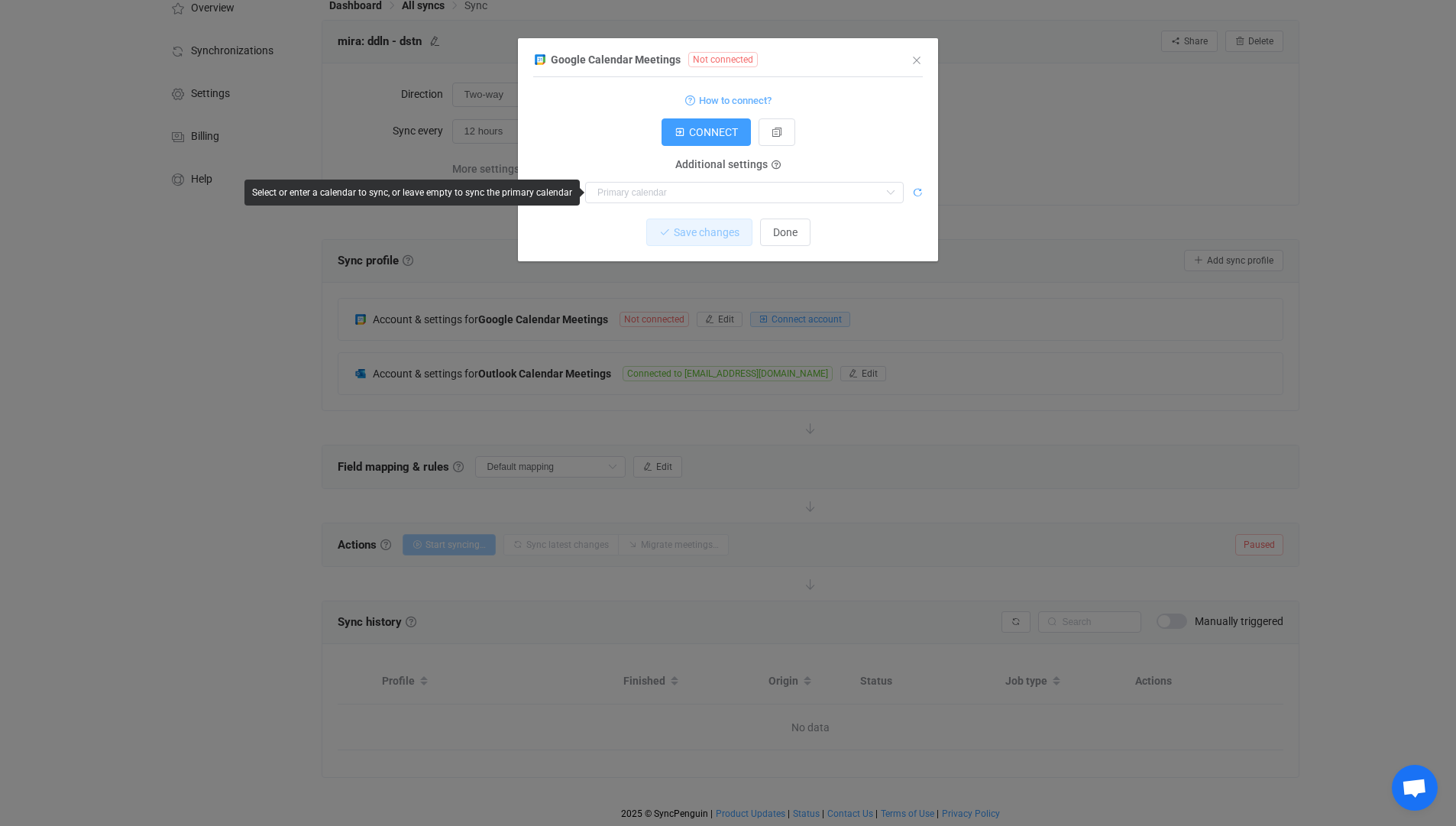
click at [916, 193] on icon "dialog" at bounding box center [917, 192] width 10 height 10
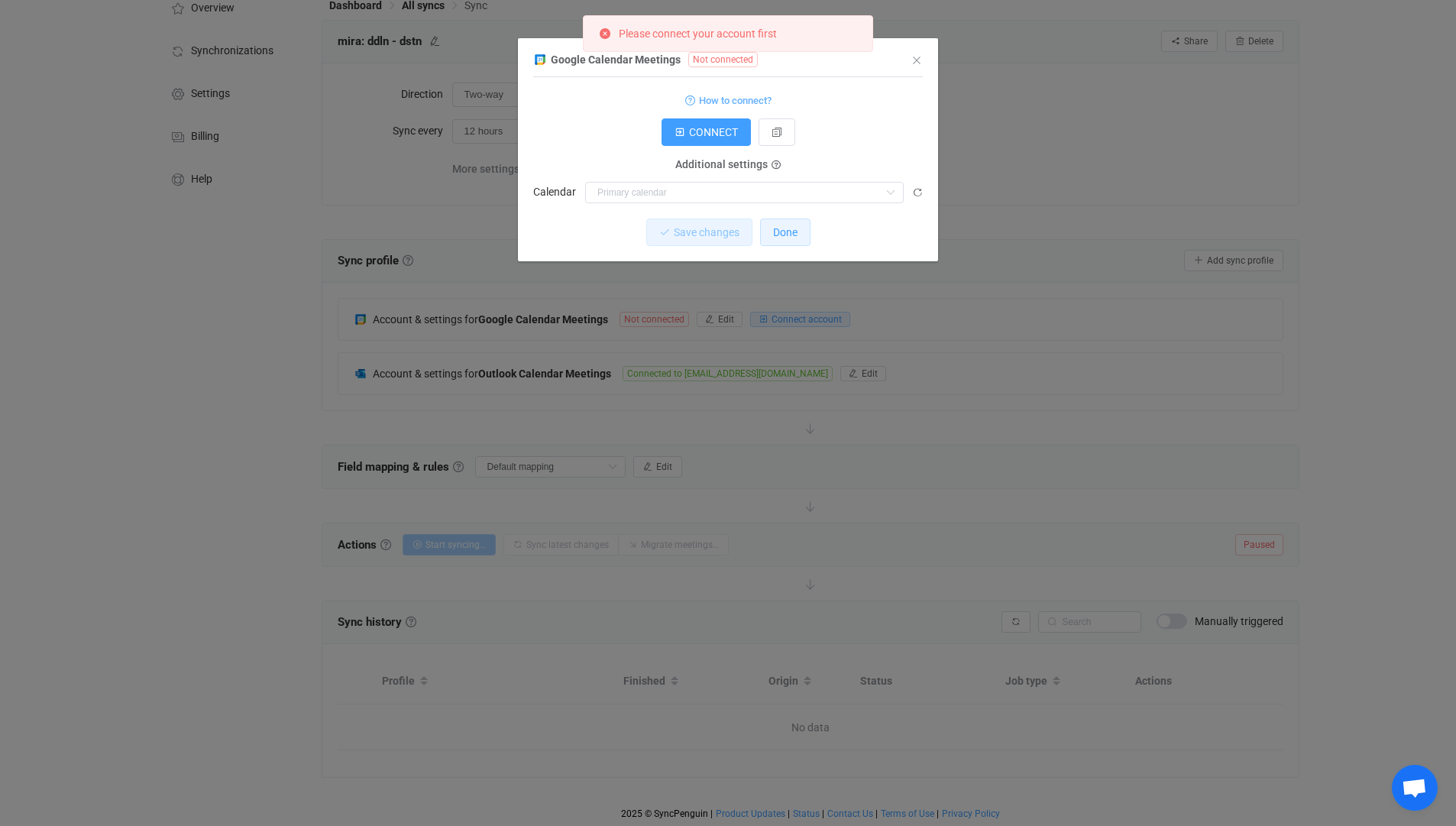
click at [792, 235] on span "Done" at bounding box center [786, 232] width 24 height 12
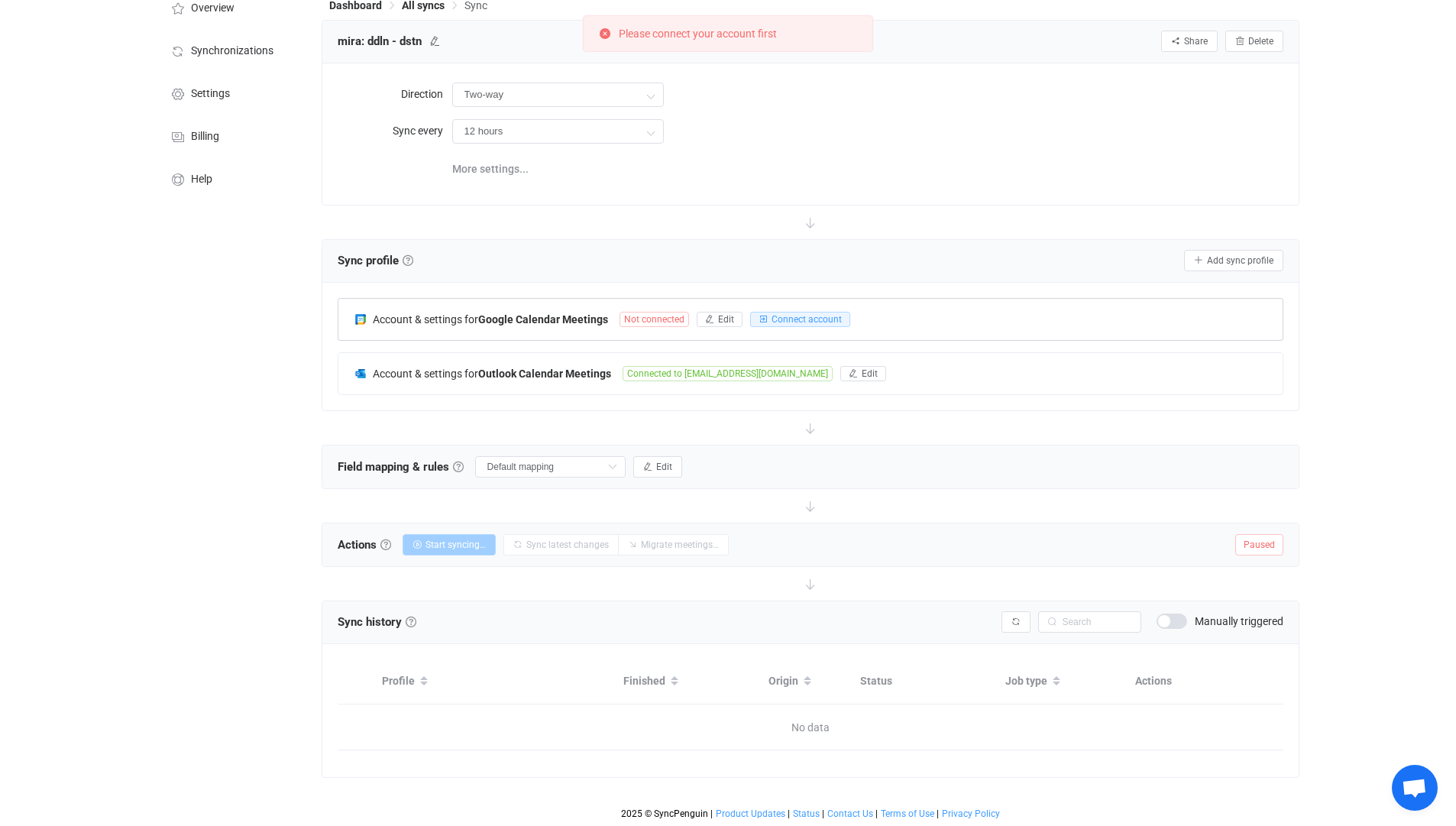
click at [923, 316] on div "Account & settings for Google Calendar Meetings Not connected Edit Connect acco…" at bounding box center [810, 319] width 945 height 41
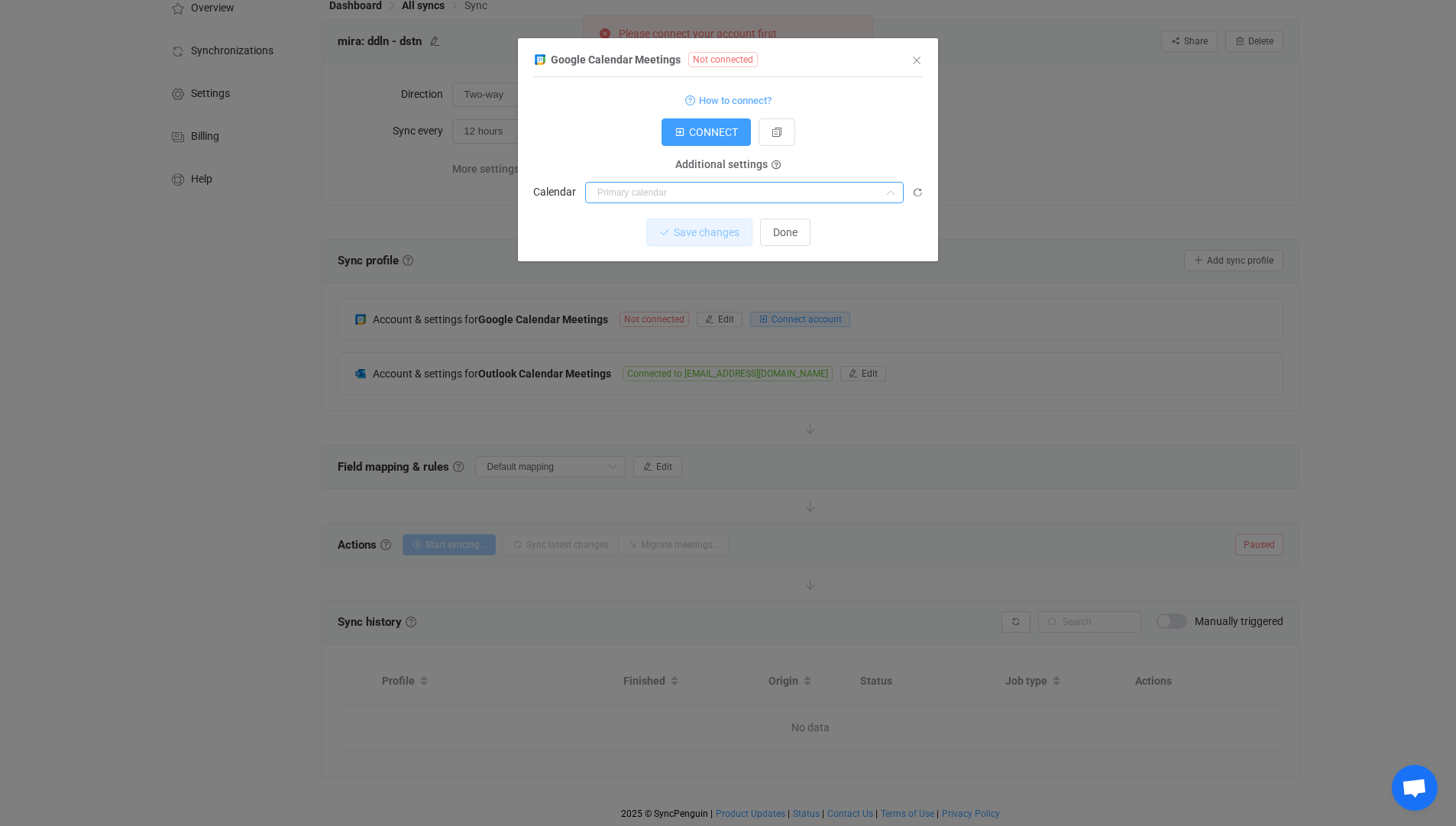
click at [724, 196] on input "dialog" at bounding box center [744, 192] width 318 height 22
click at [866, 126] on div "CONNECT" at bounding box center [728, 131] width 390 height 27
click at [919, 61] on icon "Close" at bounding box center [917, 60] width 12 height 12
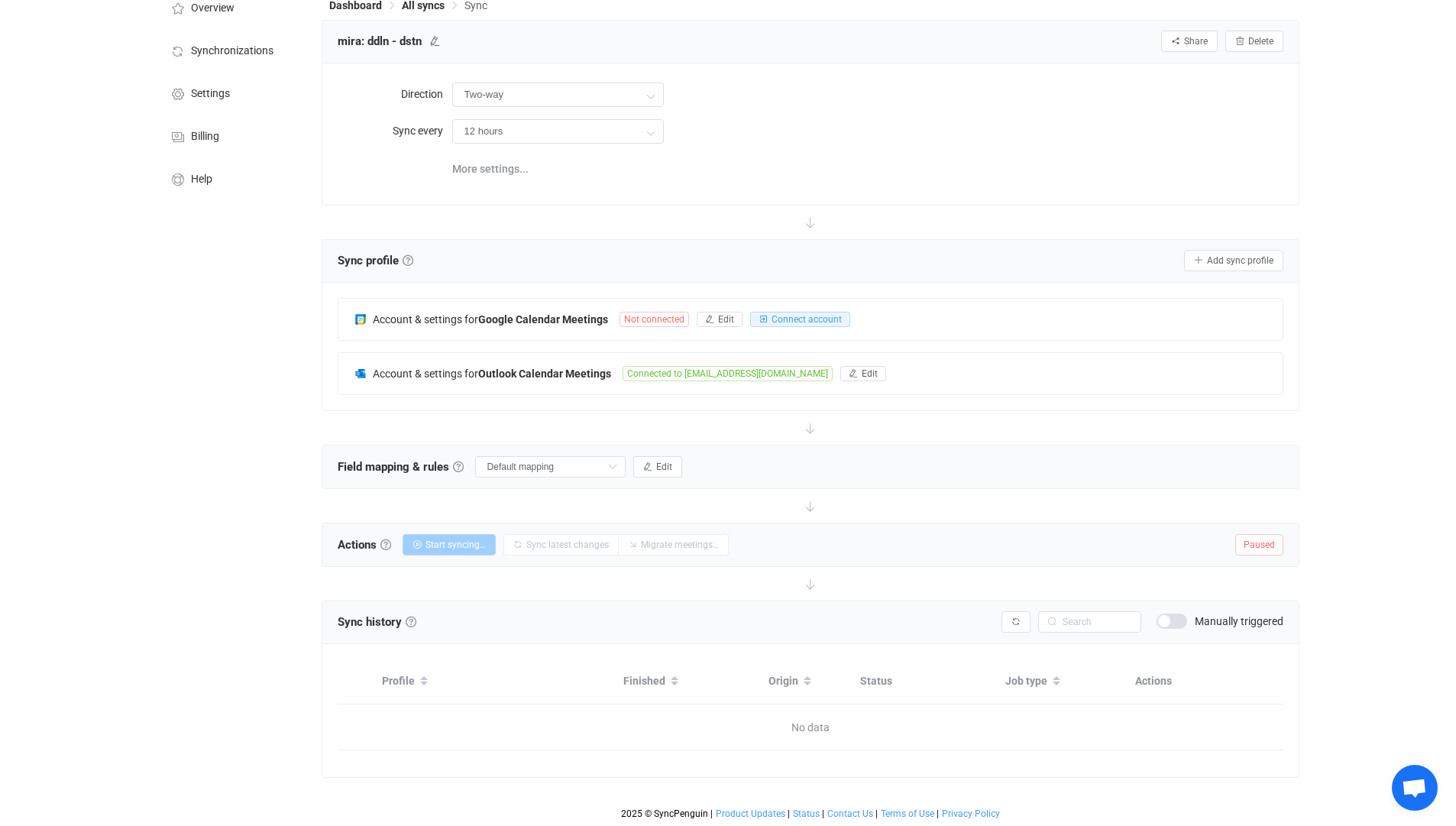
scroll to position [0, 0]
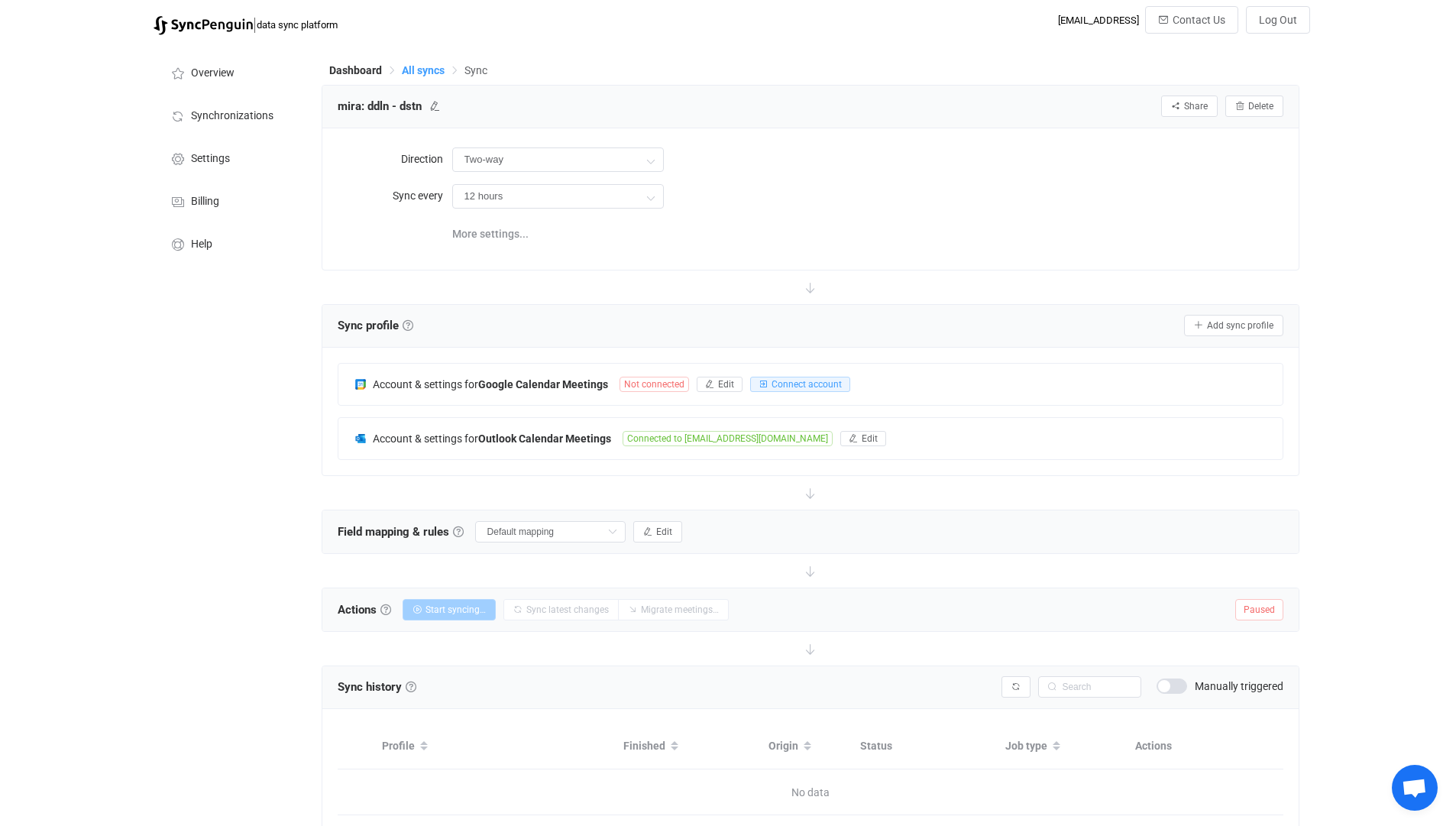
click at [426, 69] on span "All syncs" at bounding box center [423, 70] width 43 height 12
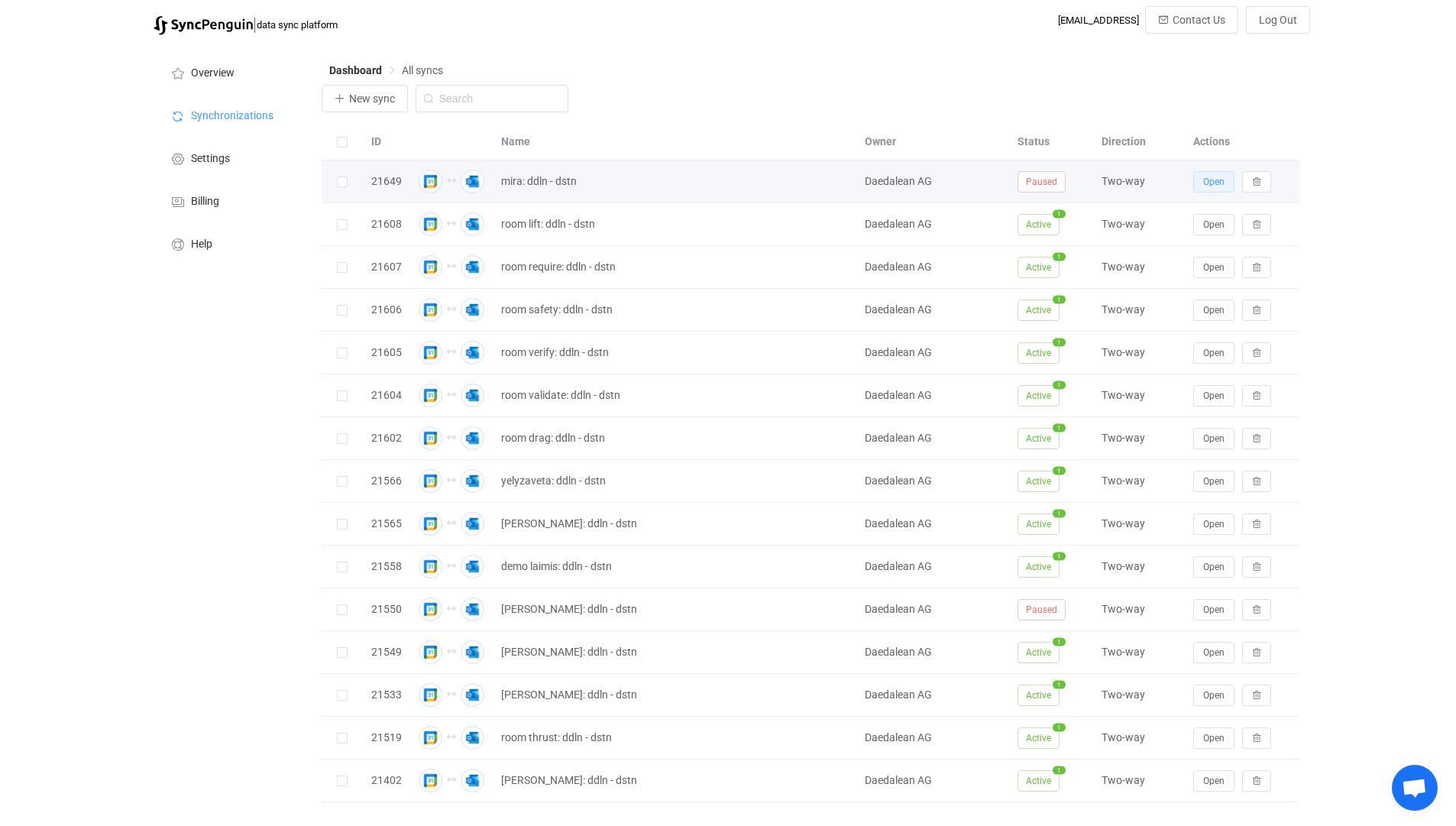
click at [1213, 180] on span "Open" at bounding box center [1213, 181] width 22 height 10
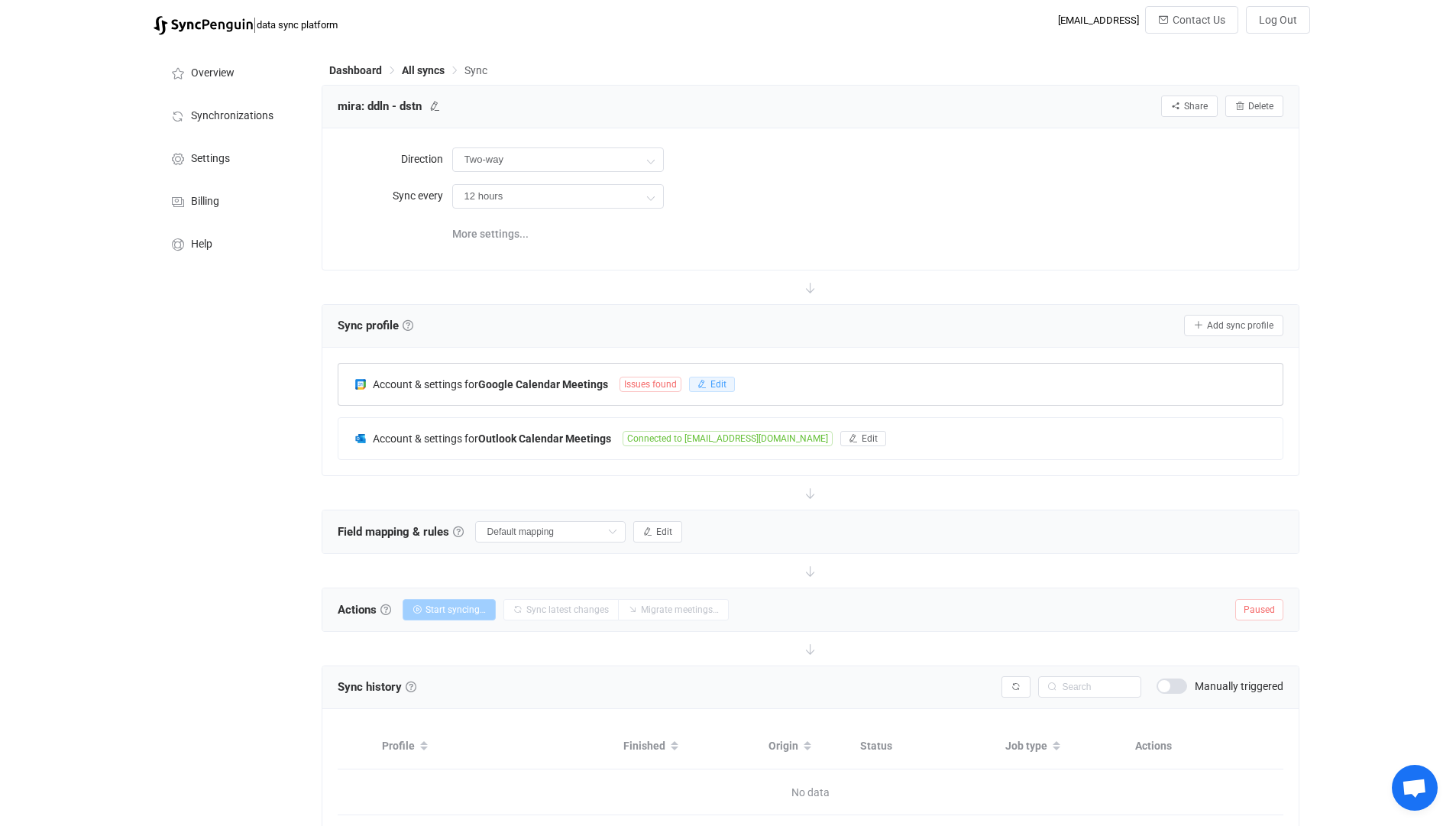
click at [721, 381] on span "Edit" at bounding box center [718, 384] width 16 height 10
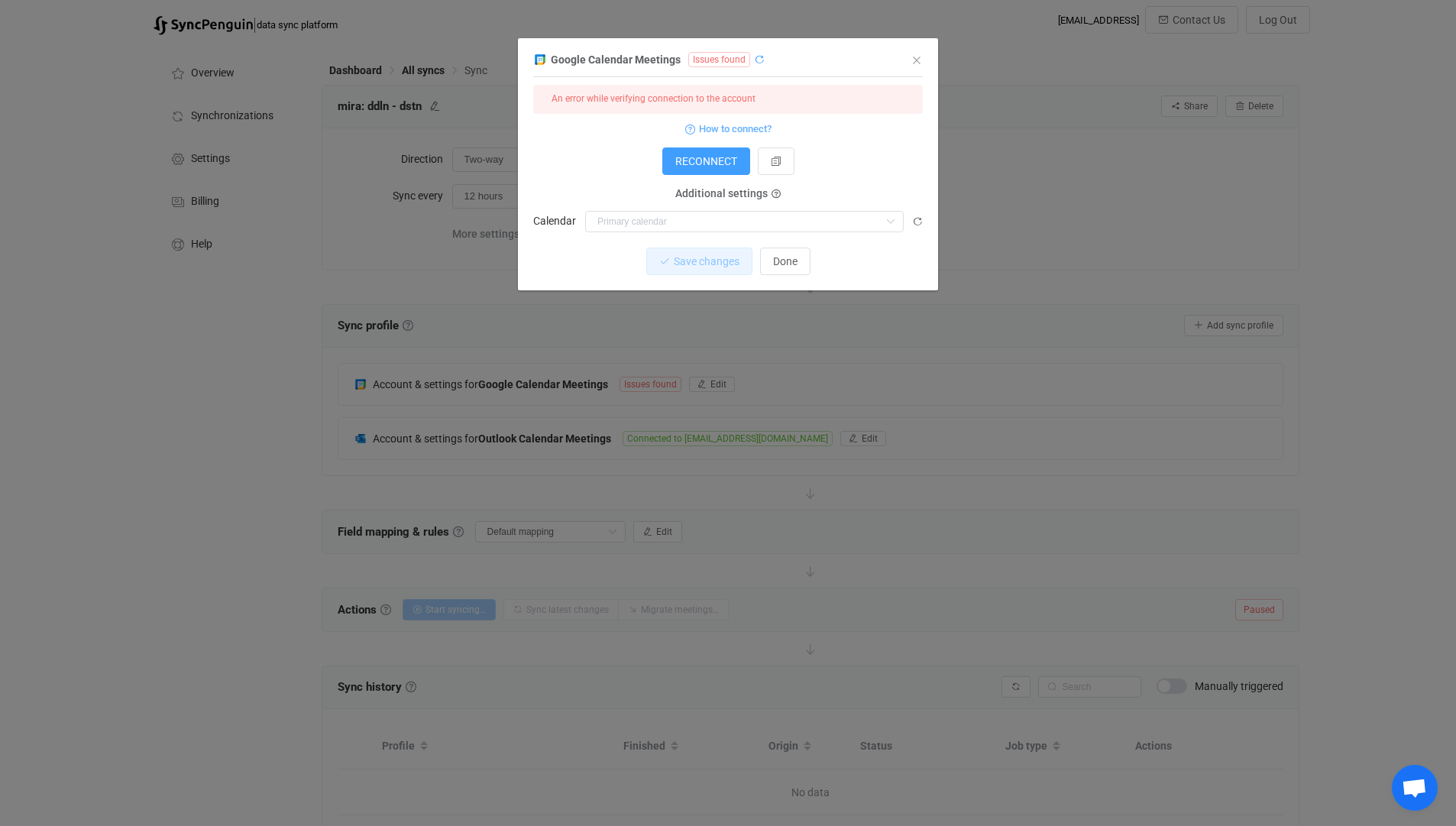
click at [758, 56] on icon "dialog" at bounding box center [758, 59] width 10 height 10
click at [772, 168] on button "dialog" at bounding box center [775, 160] width 37 height 27
click at [754, 58] on icon "dialog" at bounding box center [758, 59] width 10 height 10
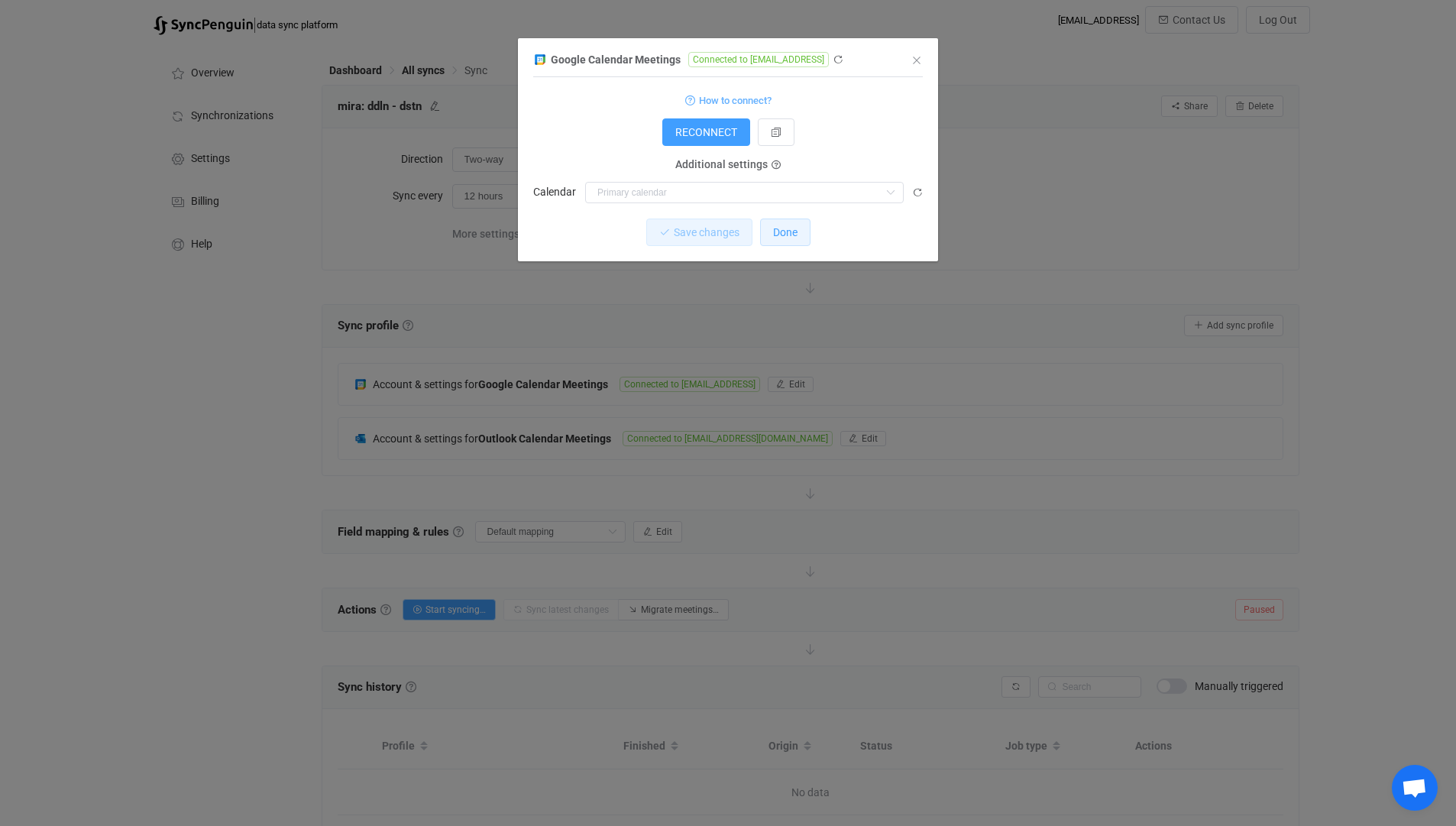
click at [776, 232] on span "Done" at bounding box center [786, 232] width 24 height 12
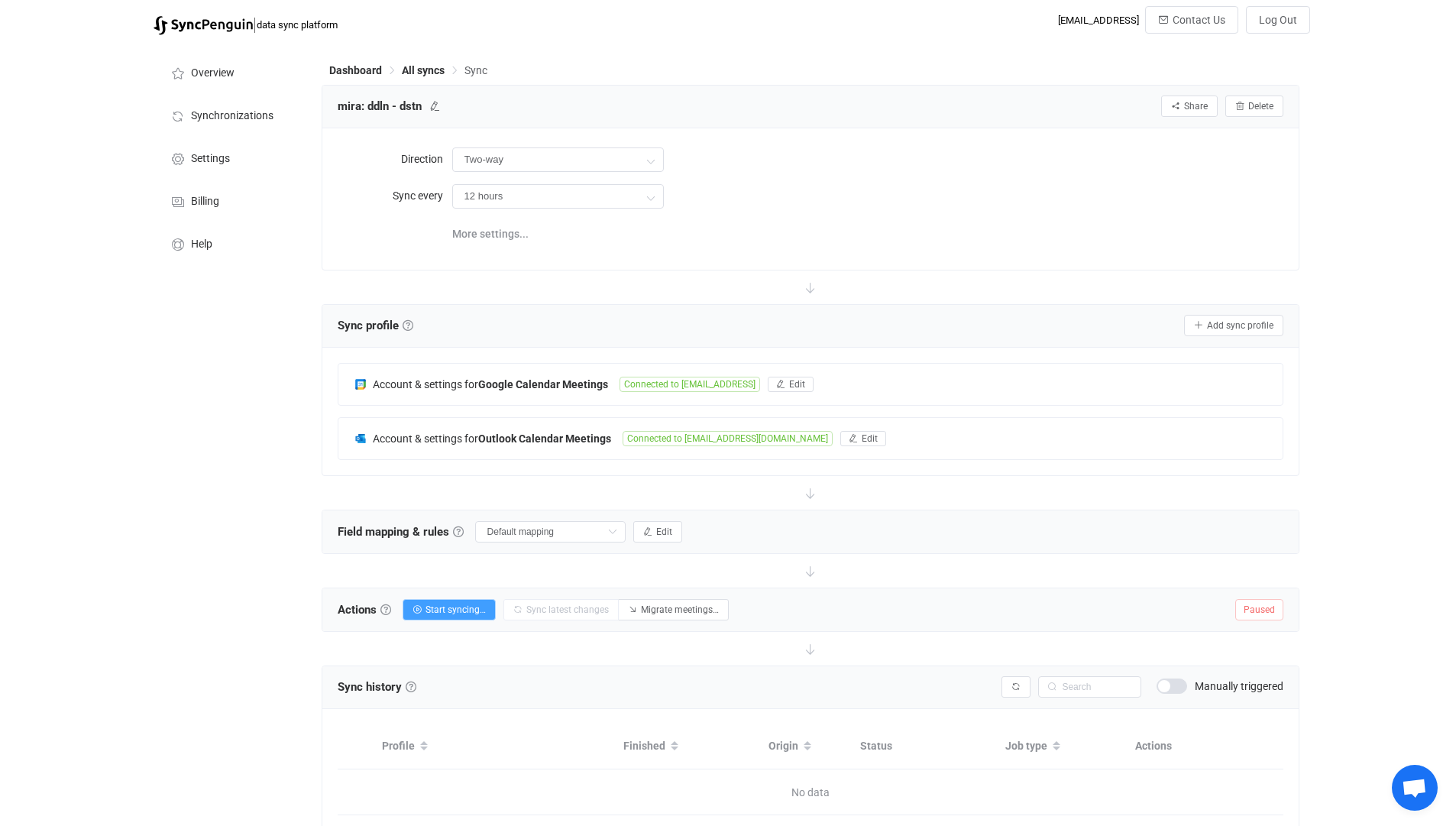
scroll to position [65, 0]
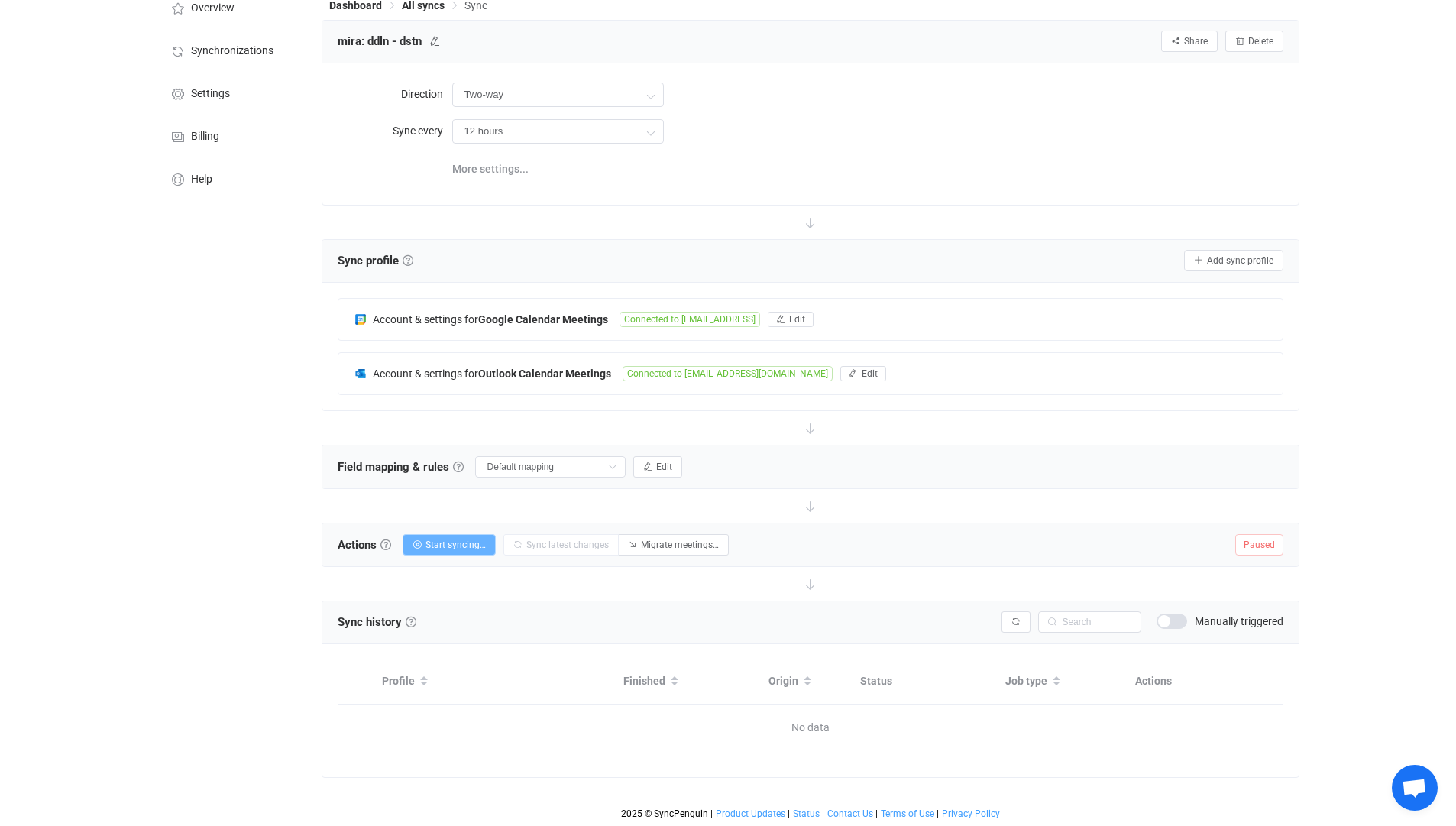
click at [426, 543] on button "Start syncing…" at bounding box center [449, 544] width 94 height 22
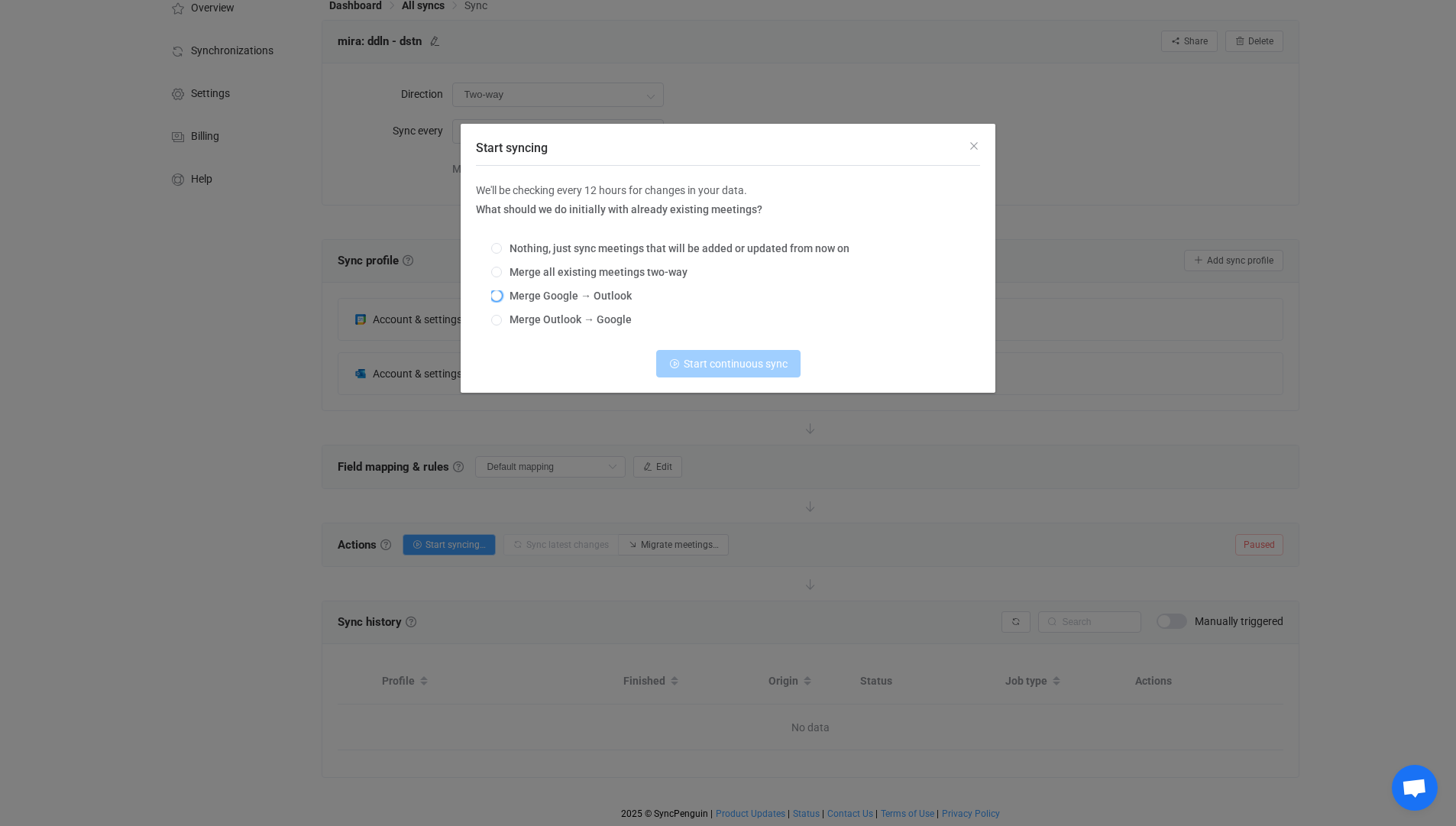
click at [570, 300] on span "Merge Google → Outlook" at bounding box center [566, 295] width 130 height 12
click at [502, 300] on input "Merge Google → Outlook" at bounding box center [496, 296] width 10 height 12
radio input "true"
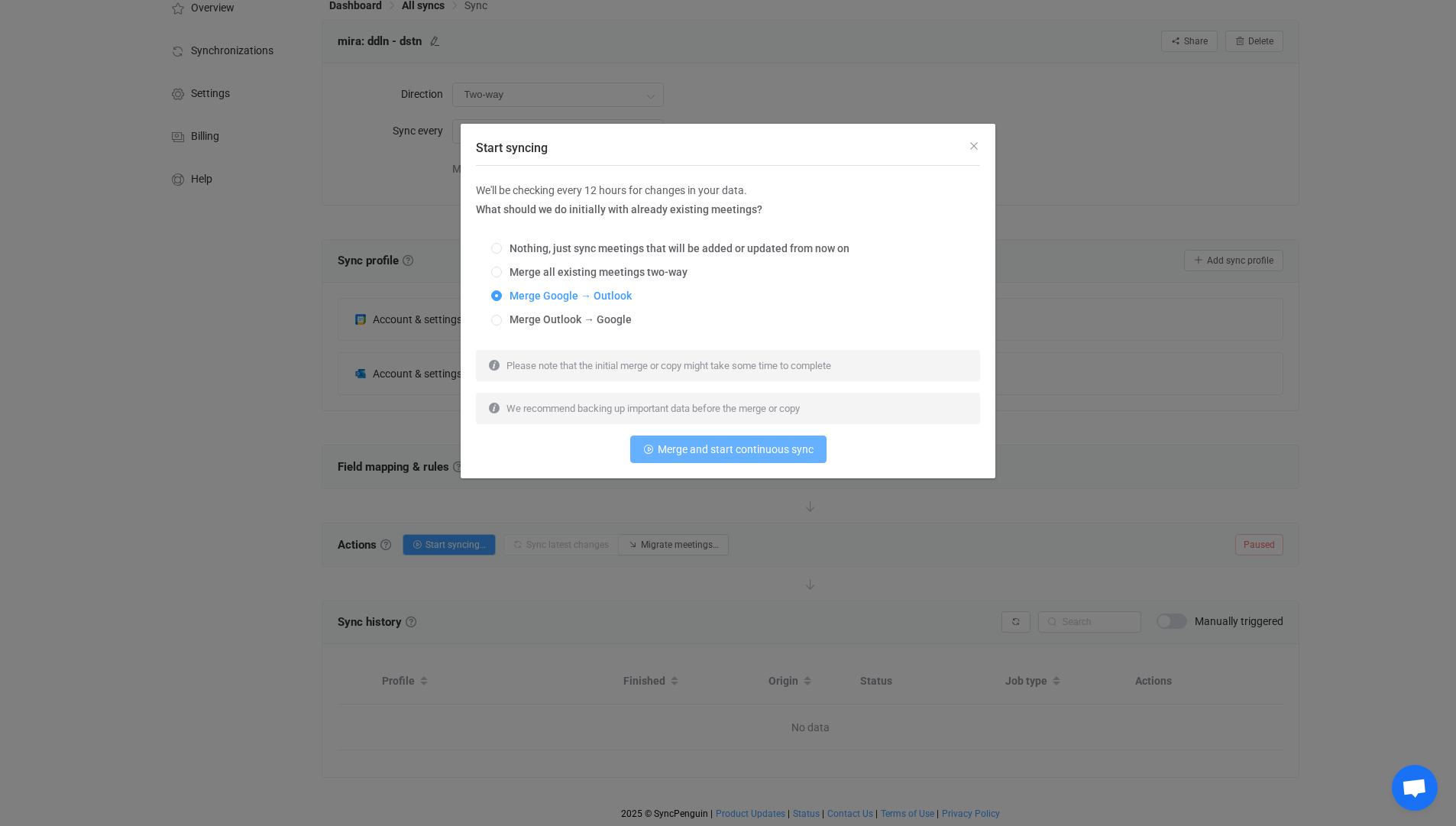
click at [721, 449] on span "Merge and start continuous sync" at bounding box center [736, 449] width 155 height 12
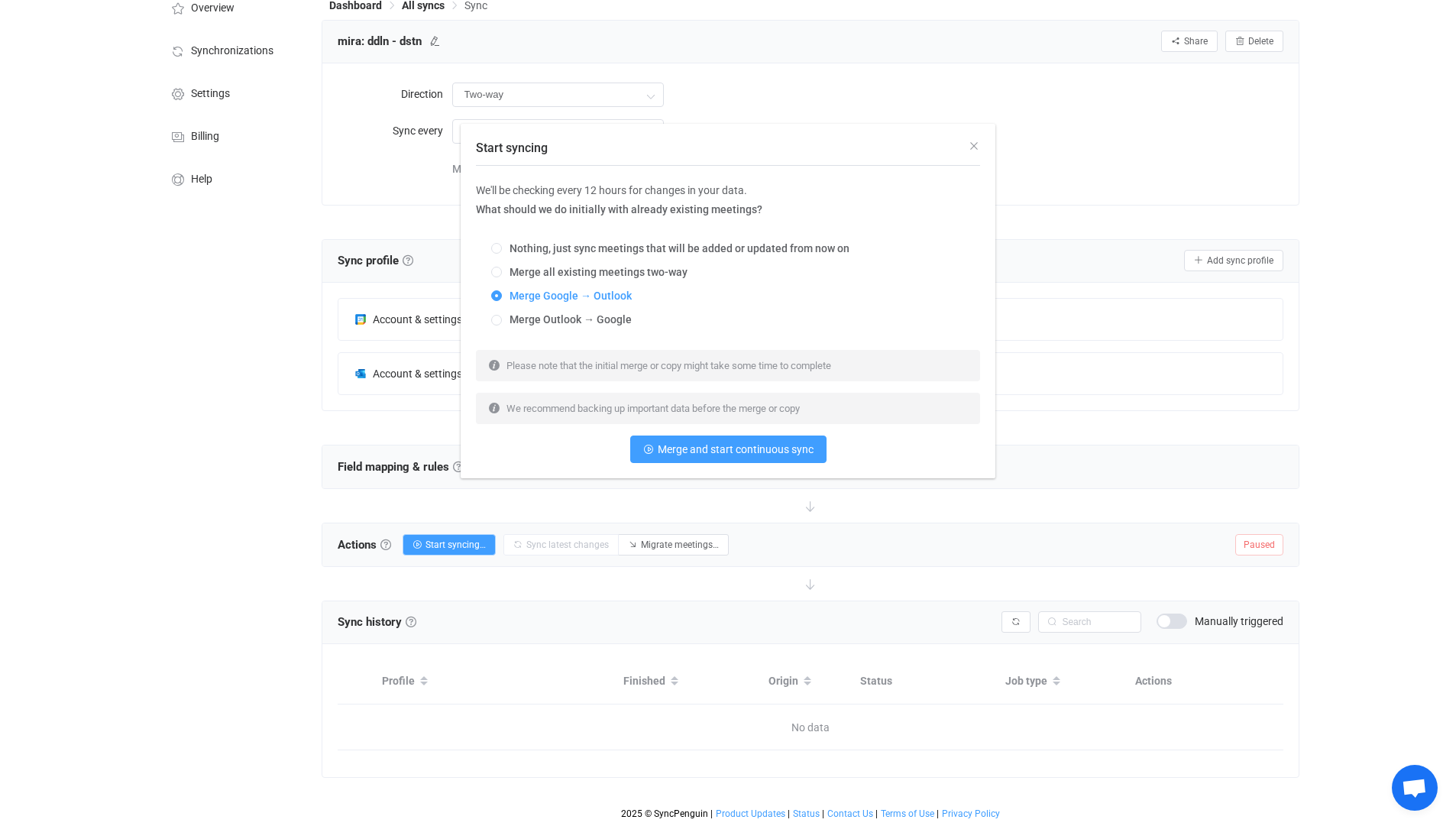
scroll to position [60, 0]
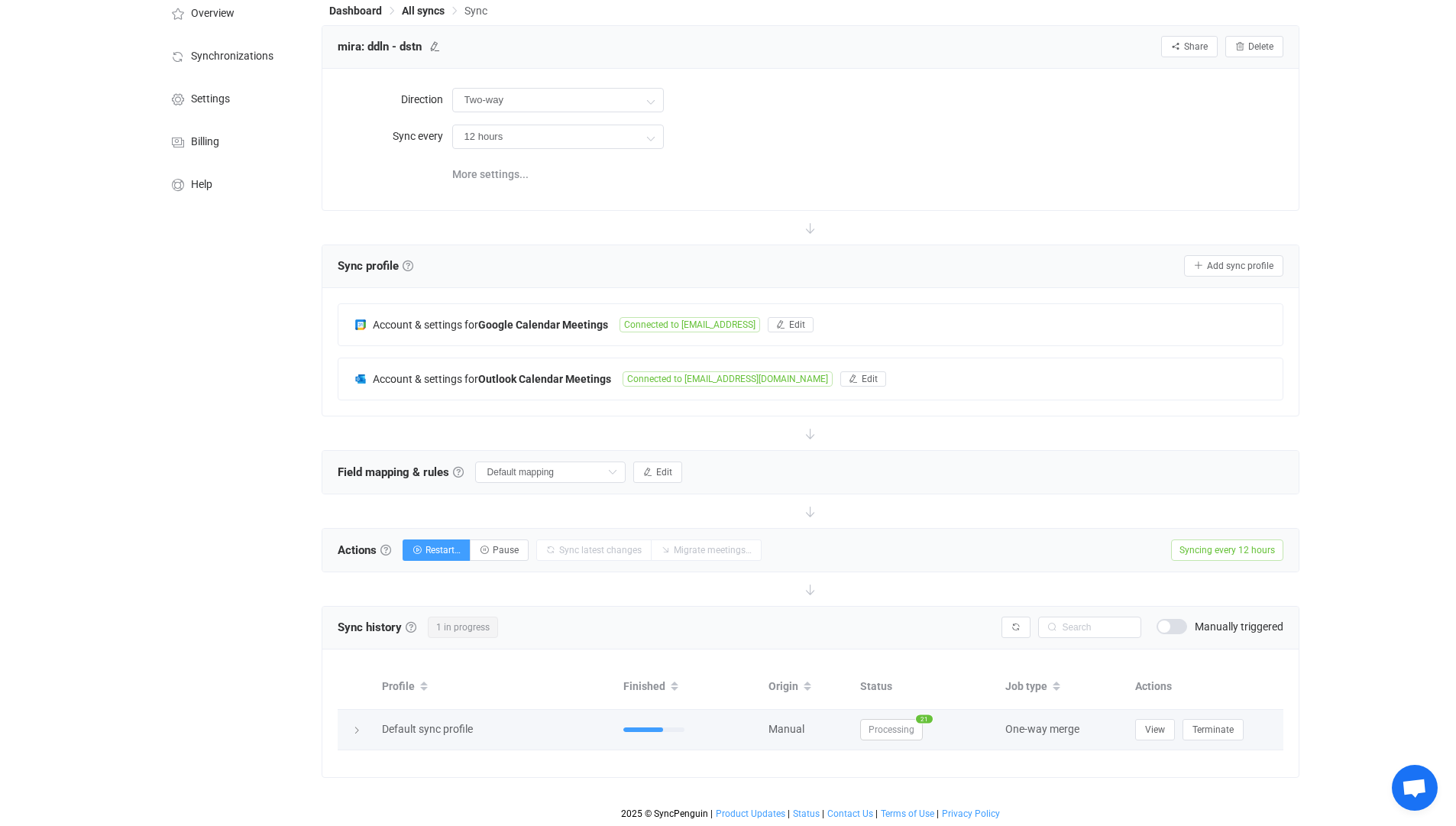
click at [1131, 728] on div "View Terminate" at bounding box center [1205, 730] width 156 height 22
click at [1140, 728] on button "View" at bounding box center [1155, 730] width 39 height 22
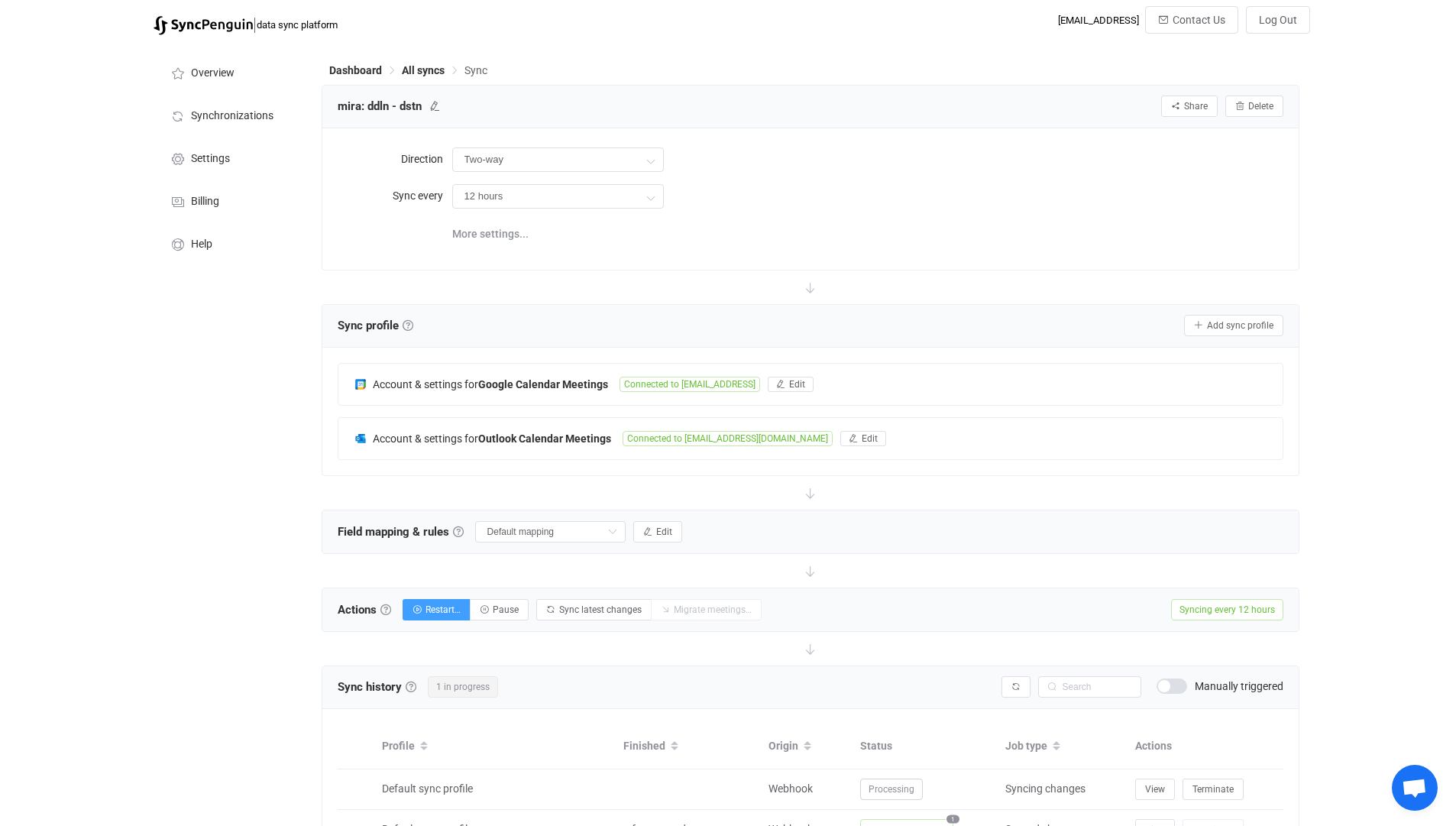
scroll to position [424, 0]
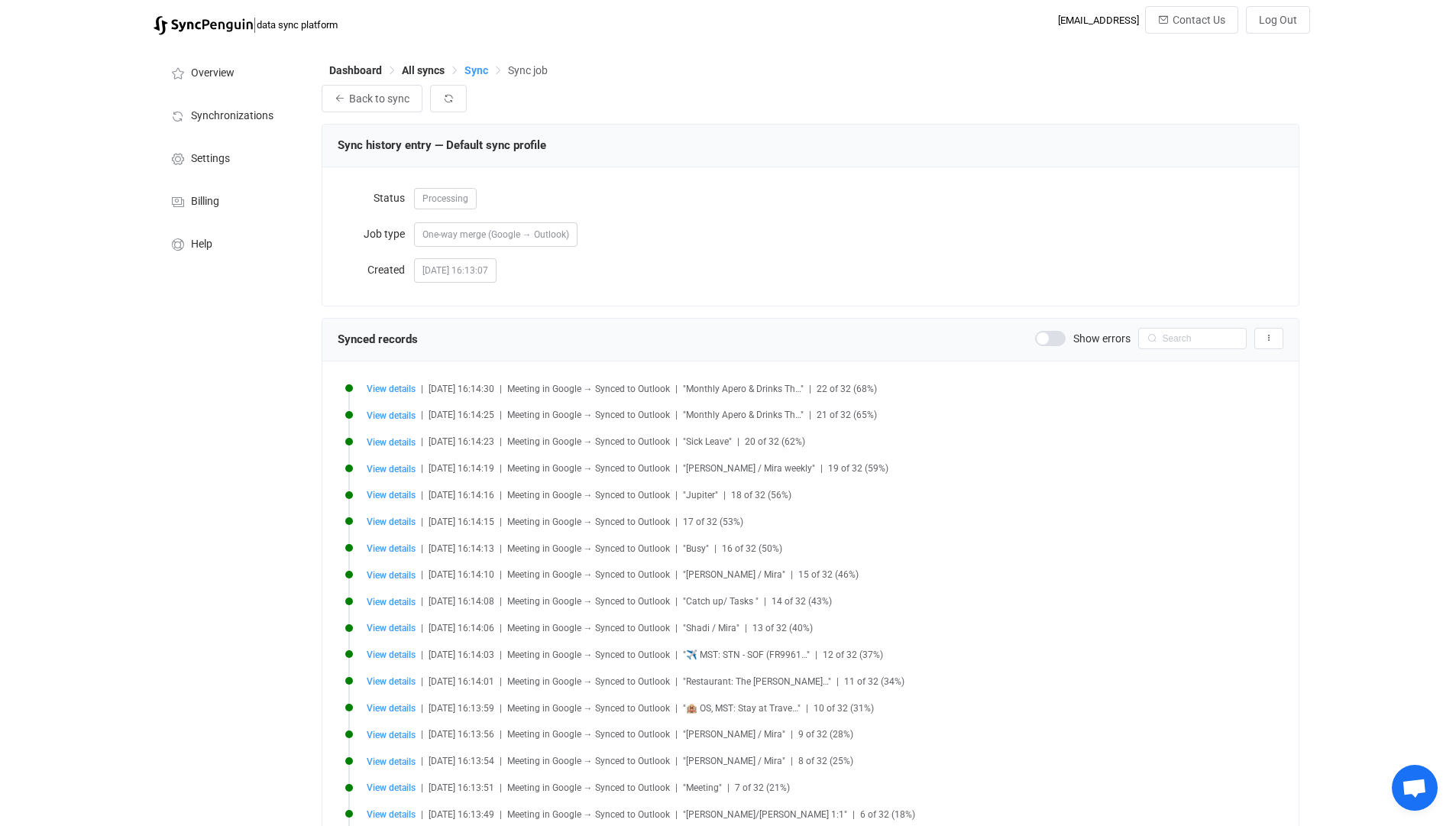
click at [474, 68] on span "Sync" at bounding box center [476, 70] width 23 height 12
